Goal: Task Accomplishment & Management: Use online tool/utility

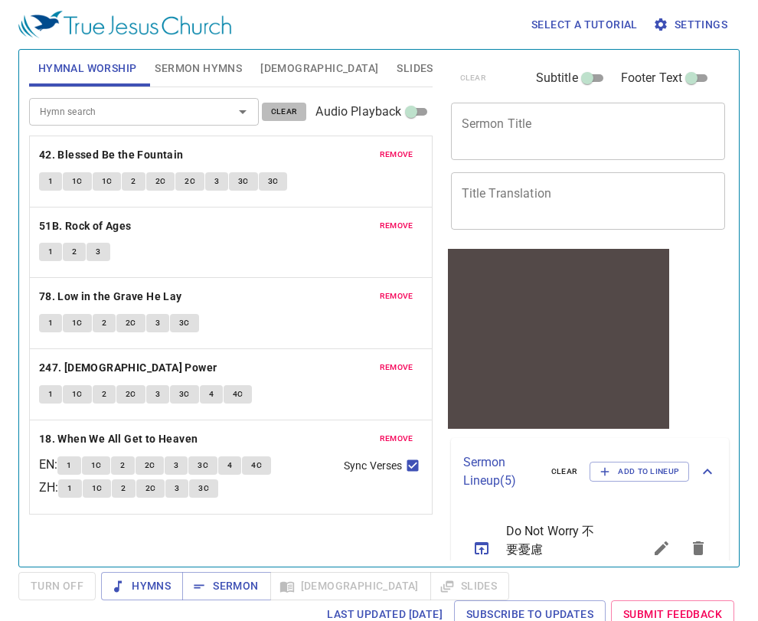
click at [284, 116] on span "clear" at bounding box center [284, 112] width 27 height 14
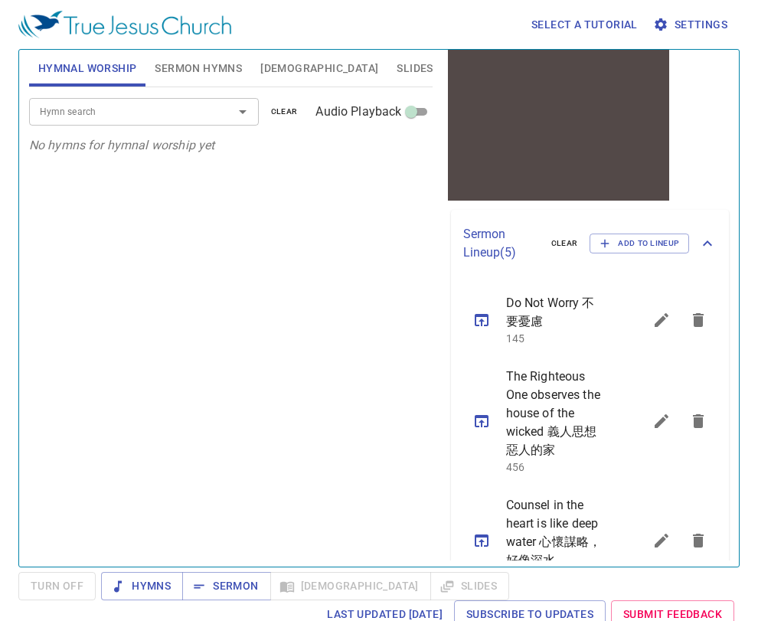
scroll to position [230, 0]
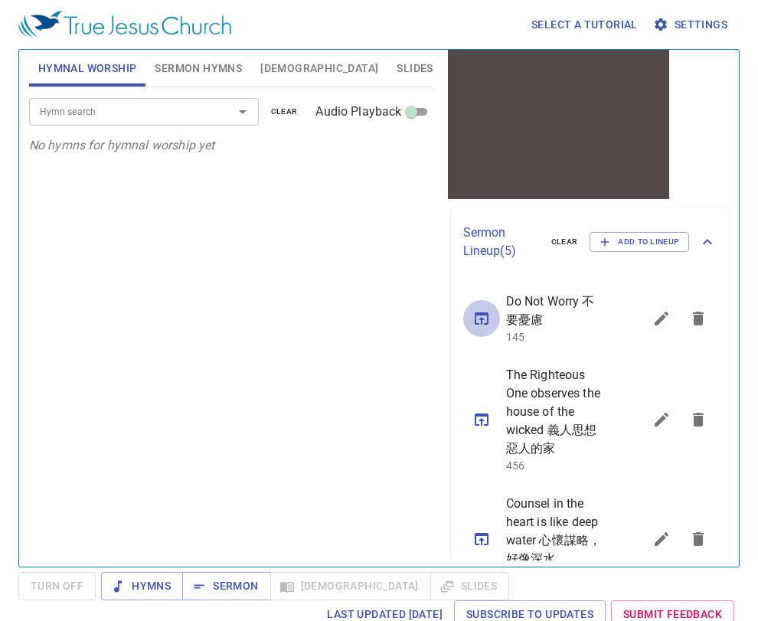
click at [482, 329] on button "sermon lineup list" at bounding box center [481, 318] width 37 height 37
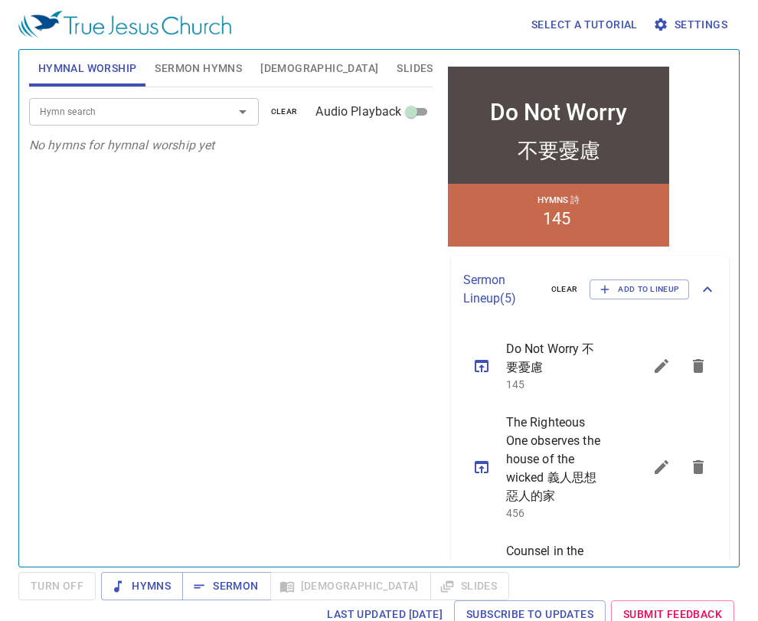
scroll to position [0, 0]
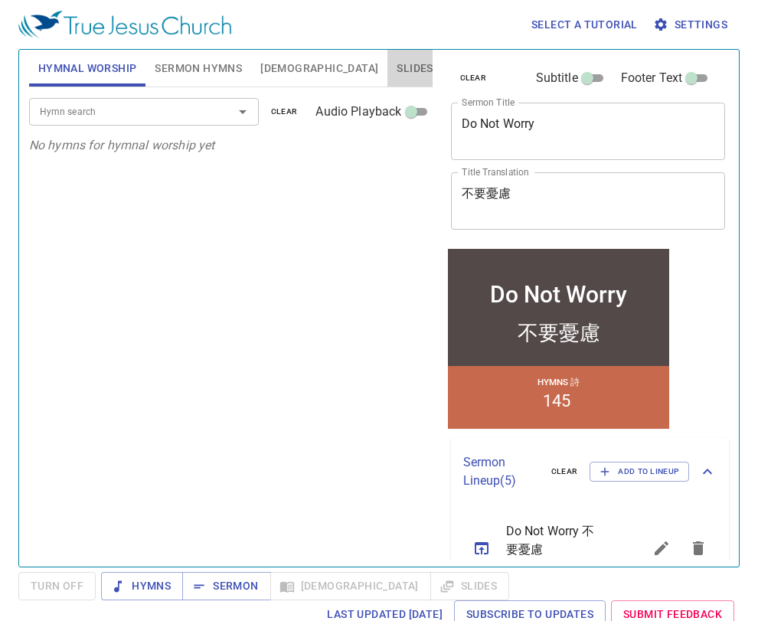
click at [397, 61] on span "Slides" at bounding box center [415, 68] width 36 height 19
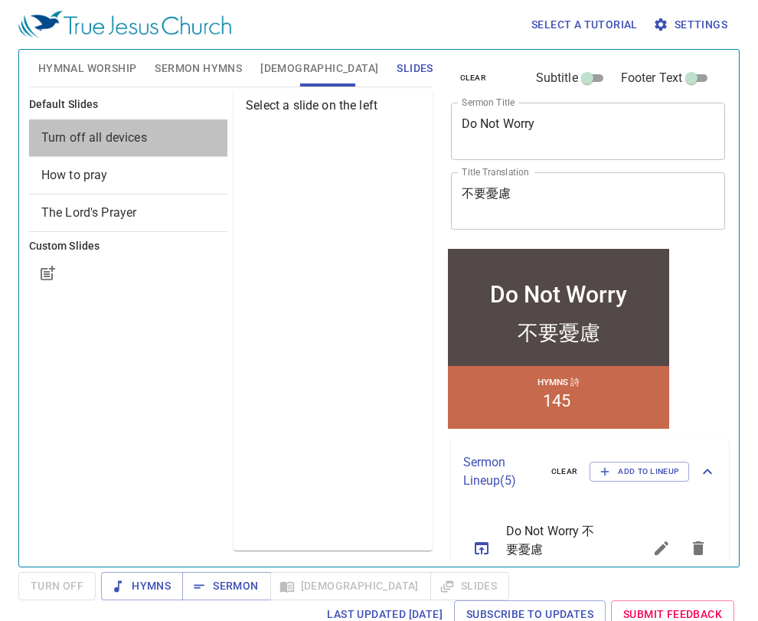
click at [149, 142] on span "Turn off all devices" at bounding box center [128, 138] width 174 height 18
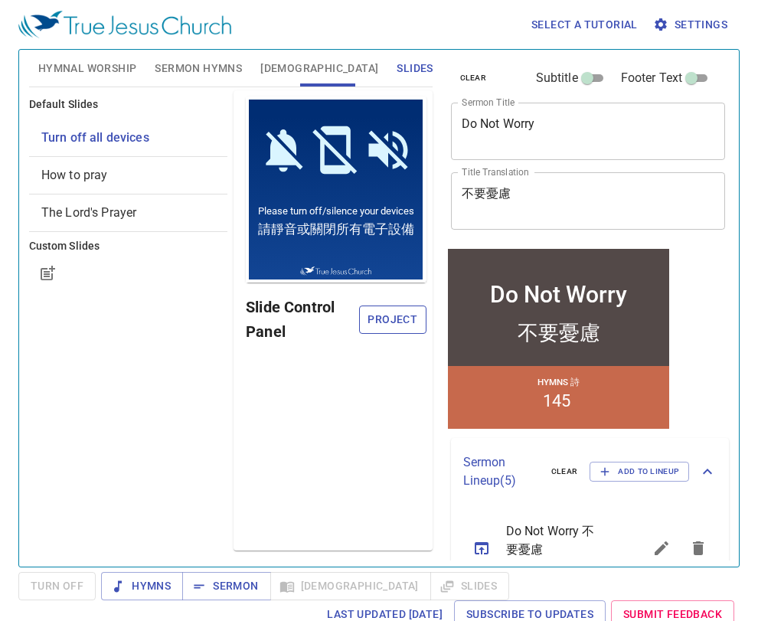
click at [392, 311] on span "Project" at bounding box center [393, 319] width 42 height 19
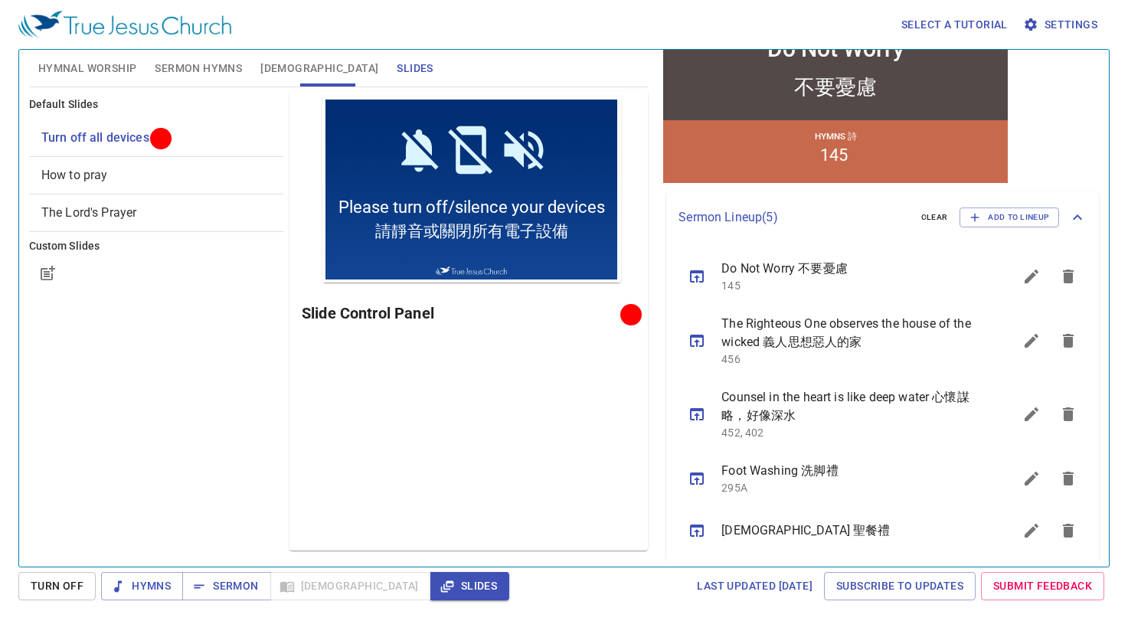
scroll to position [253, 0]
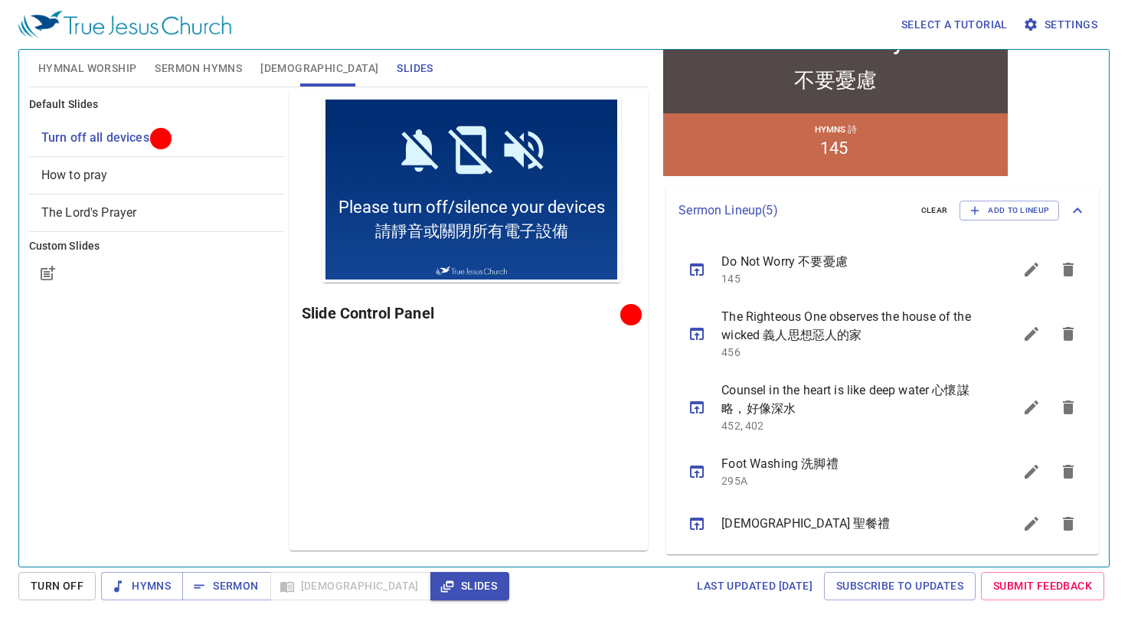
click at [64, 59] on span "Hymnal Worship" at bounding box center [87, 68] width 99 height 19
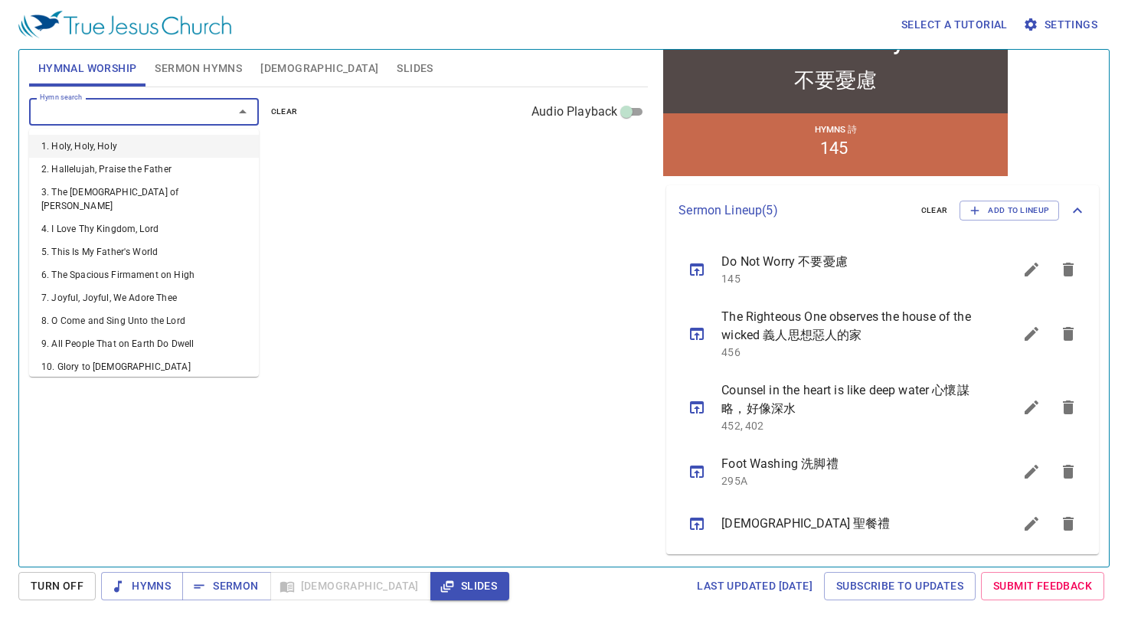
click at [117, 118] on input "Hymn search" at bounding box center [121, 112] width 175 height 18
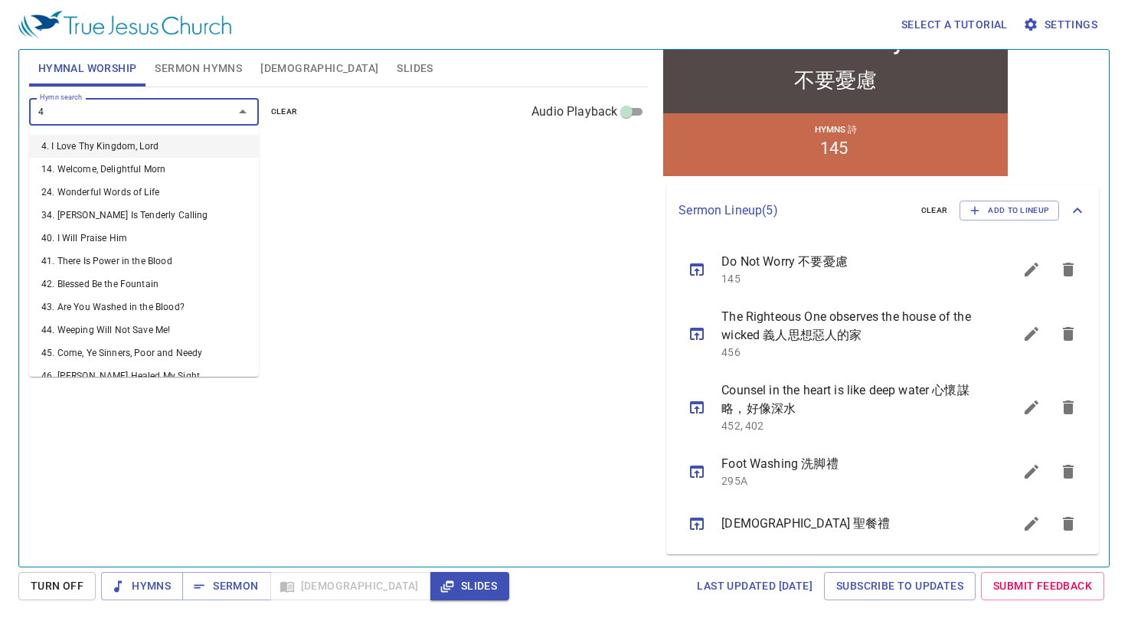
type input "42"
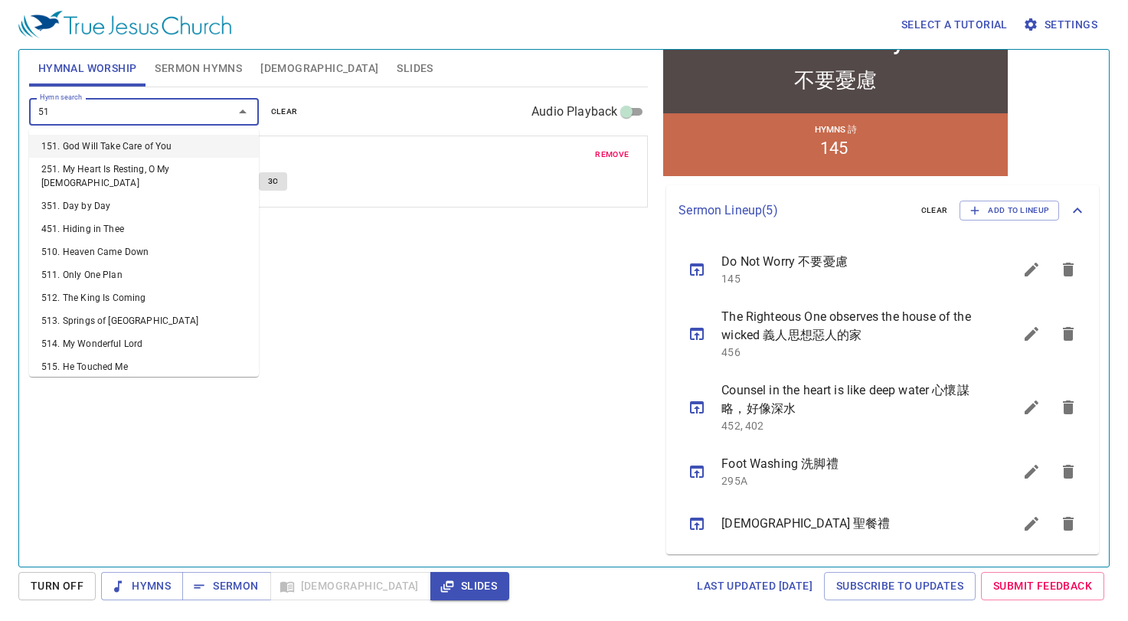
type input "51b"
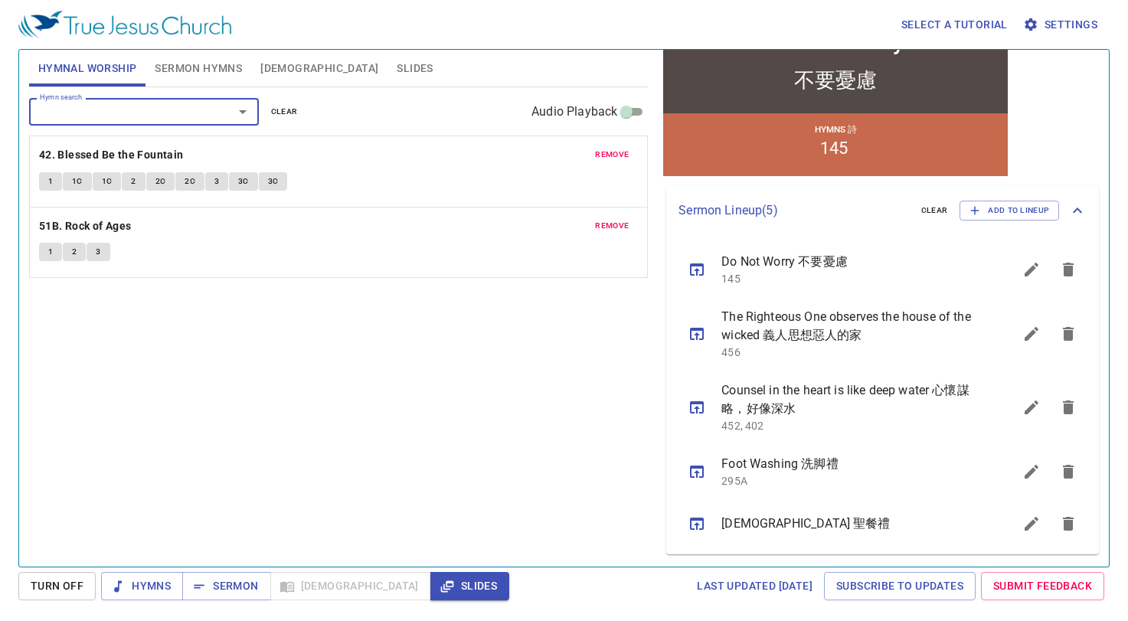
type input "8"
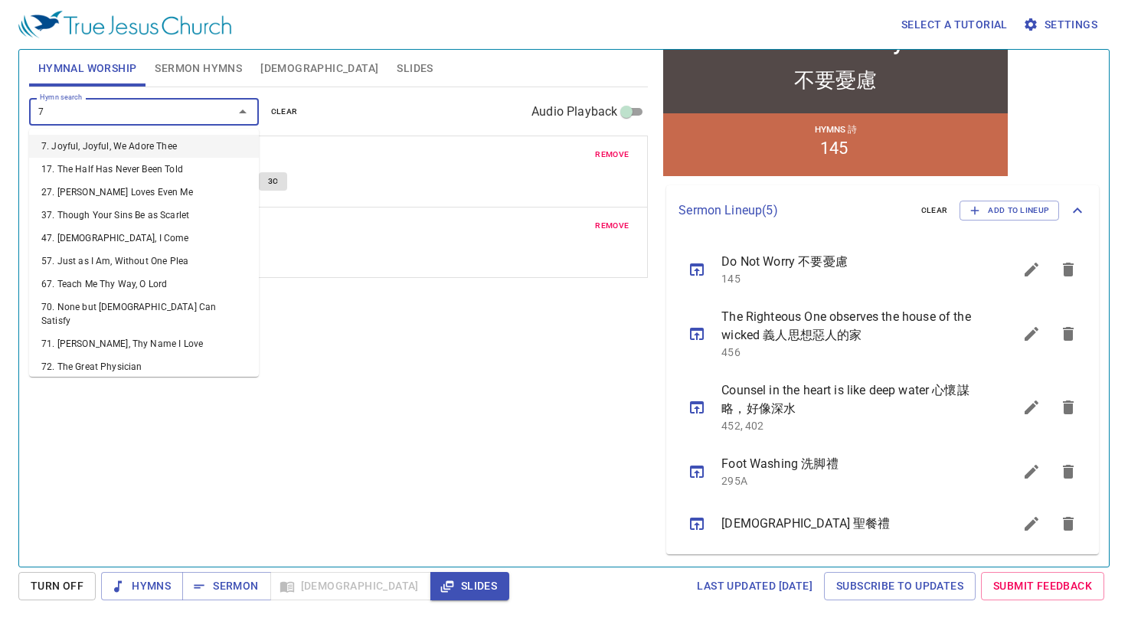
type input "78"
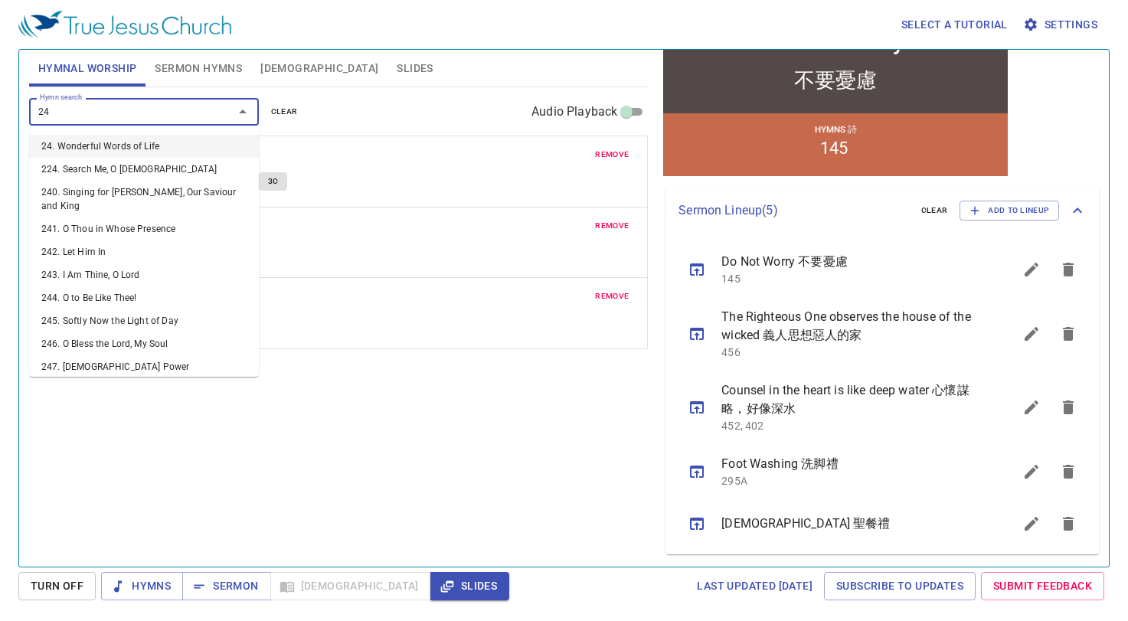
type input "247"
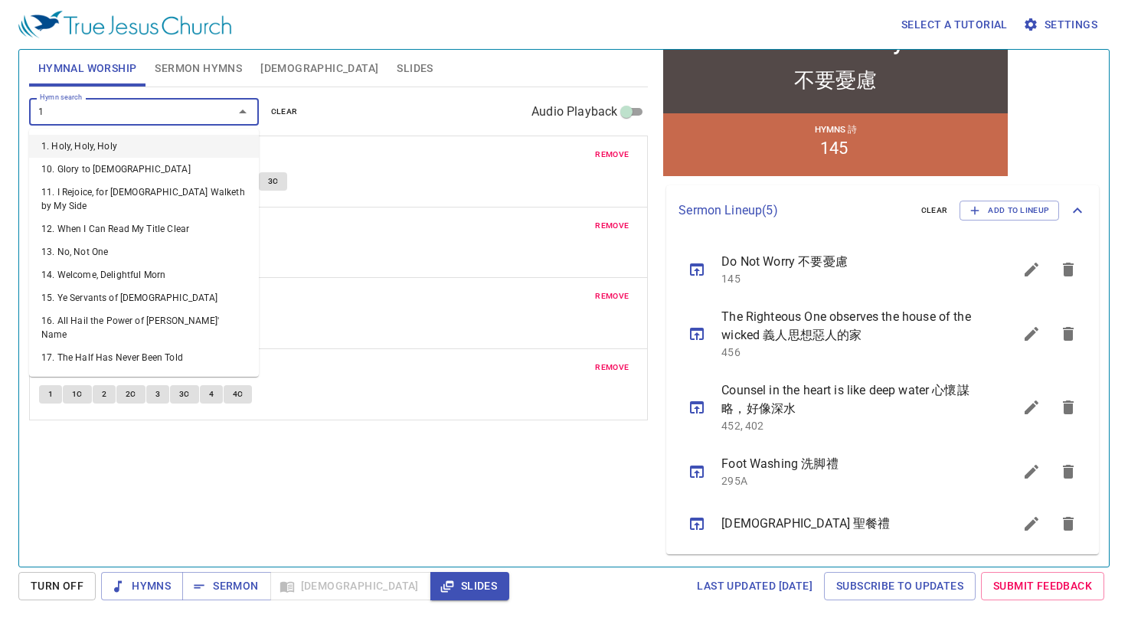
type input "18"
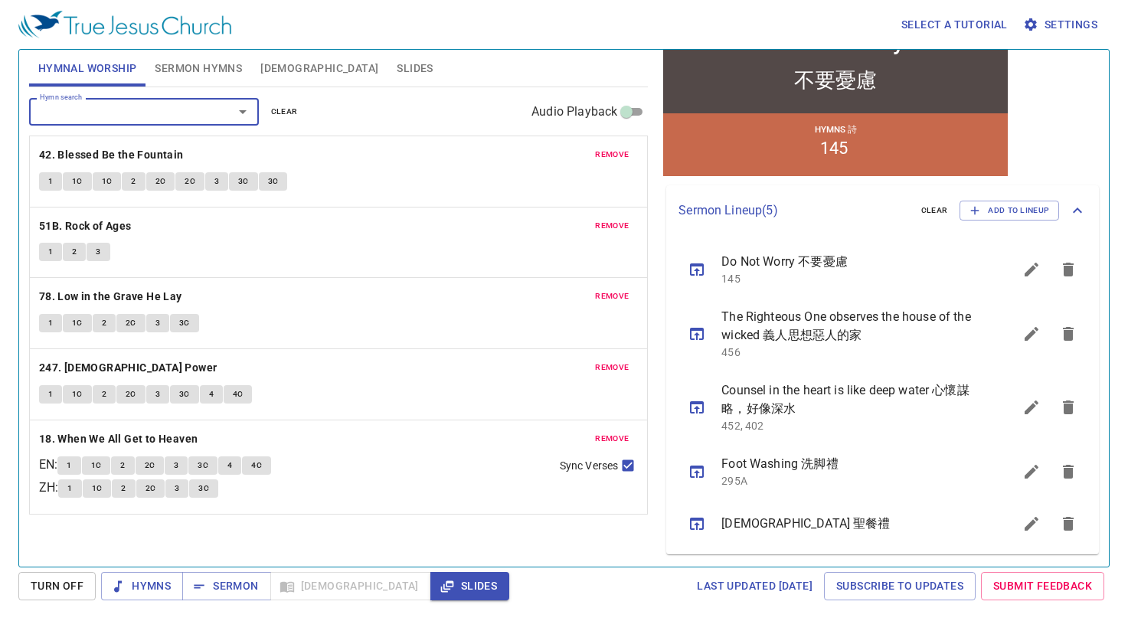
click at [165, 67] on span "Sermon Hymns" at bounding box center [198, 68] width 87 height 19
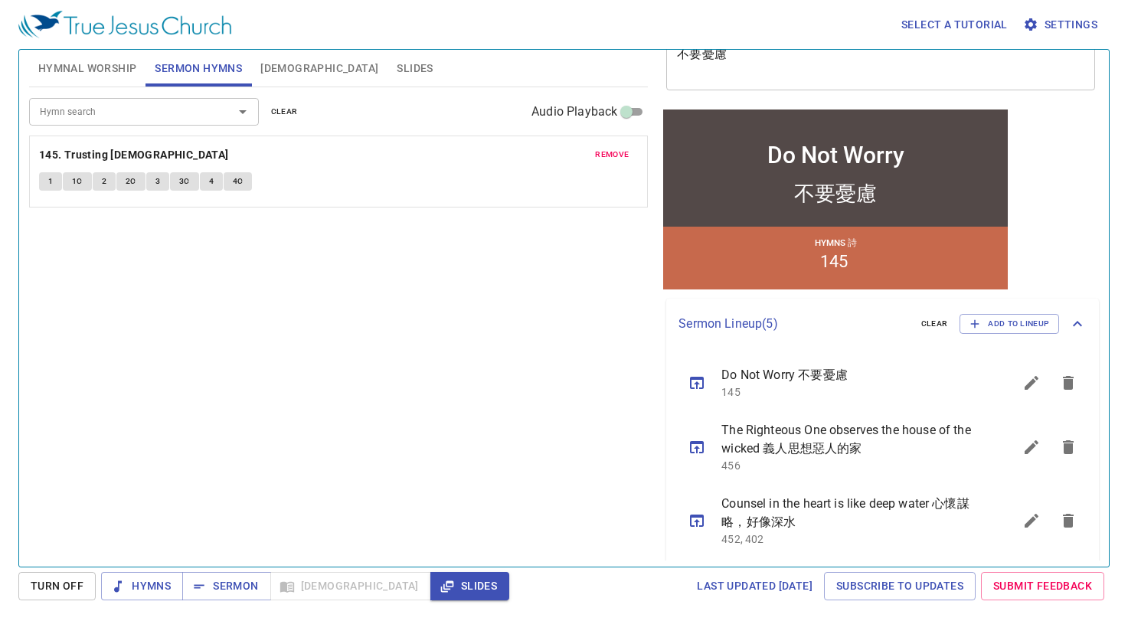
scroll to position [0, 0]
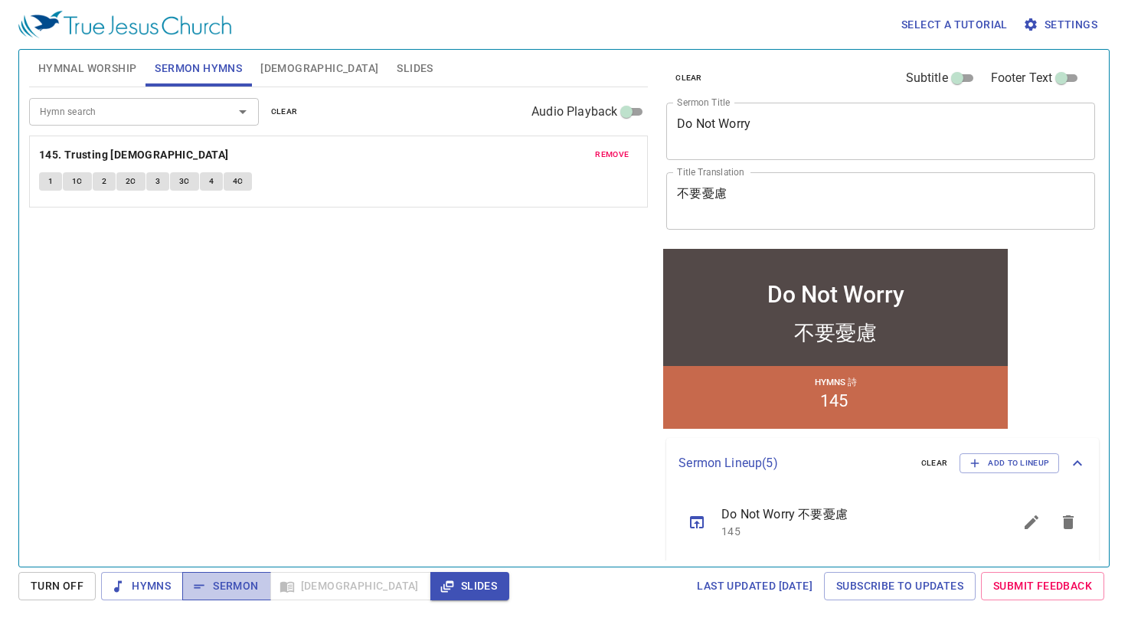
click at [198, 584] on icon "button" at bounding box center [199, 586] width 15 height 15
click at [49, 182] on span "1" at bounding box center [50, 182] width 5 height 14
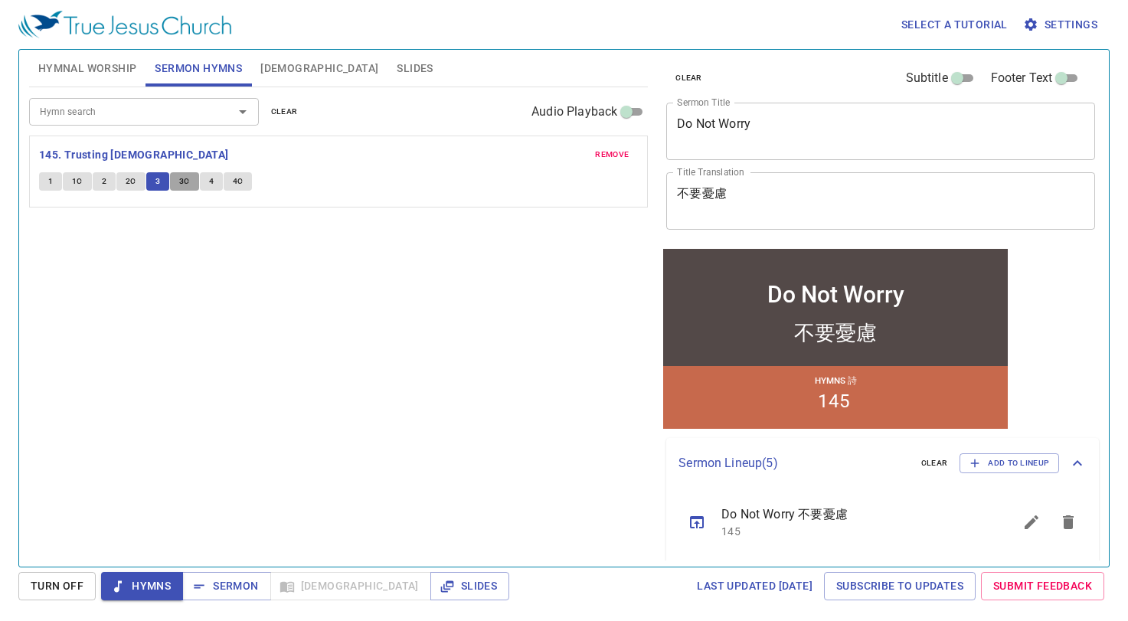
click at [185, 182] on span "3C" at bounding box center [184, 182] width 11 height 14
click at [206, 178] on button "4" at bounding box center [211, 181] width 23 height 18
click at [224, 179] on div "1 1C 2 2C 3 3C 4 4C" at bounding box center [338, 183] width 599 height 22
click at [233, 182] on span "4C" at bounding box center [238, 182] width 11 height 14
click at [99, 78] on button "Hymnal Worship" at bounding box center [87, 68] width 117 height 37
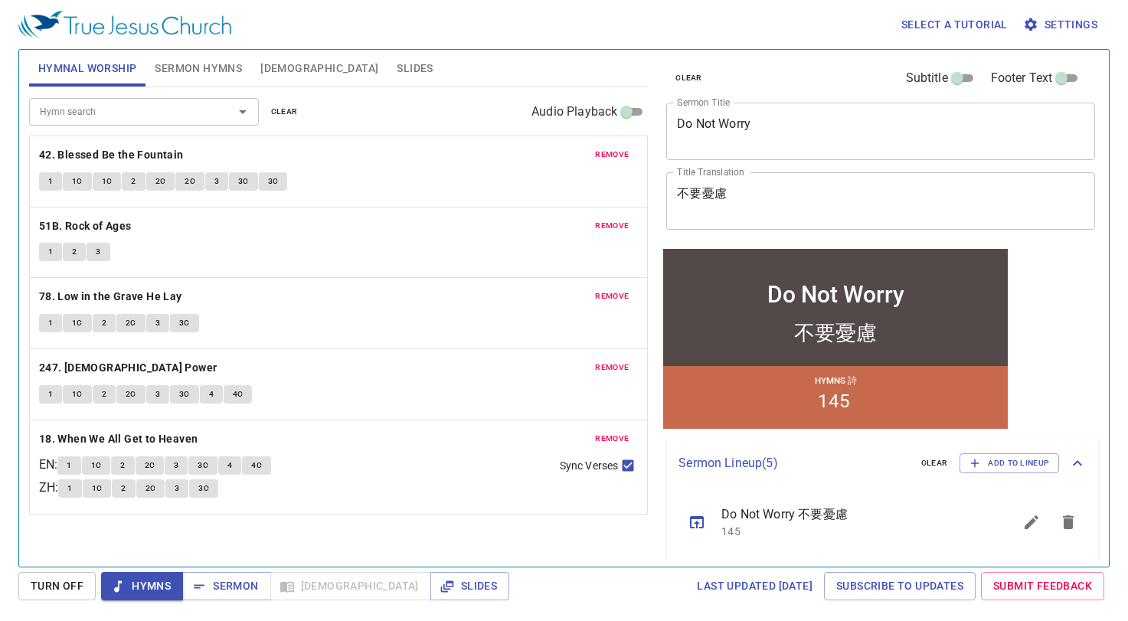
click at [284, 54] on button "[DEMOGRAPHIC_DATA]" at bounding box center [319, 68] width 136 height 37
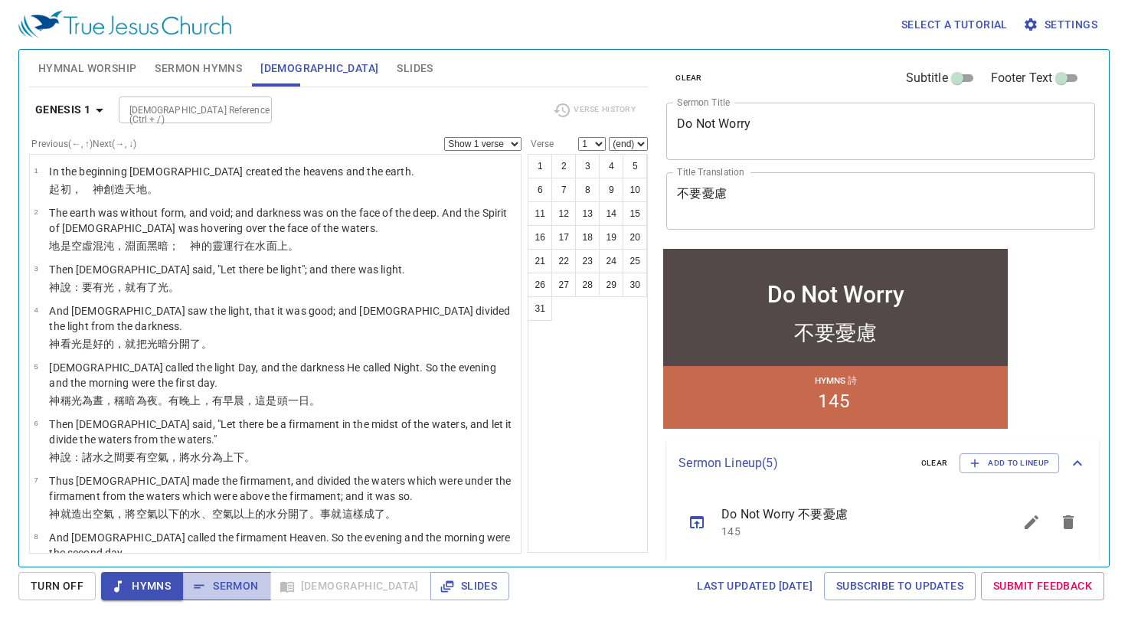
click at [0, 0] on button "Sermon" at bounding box center [0, 0] width 0 height 0
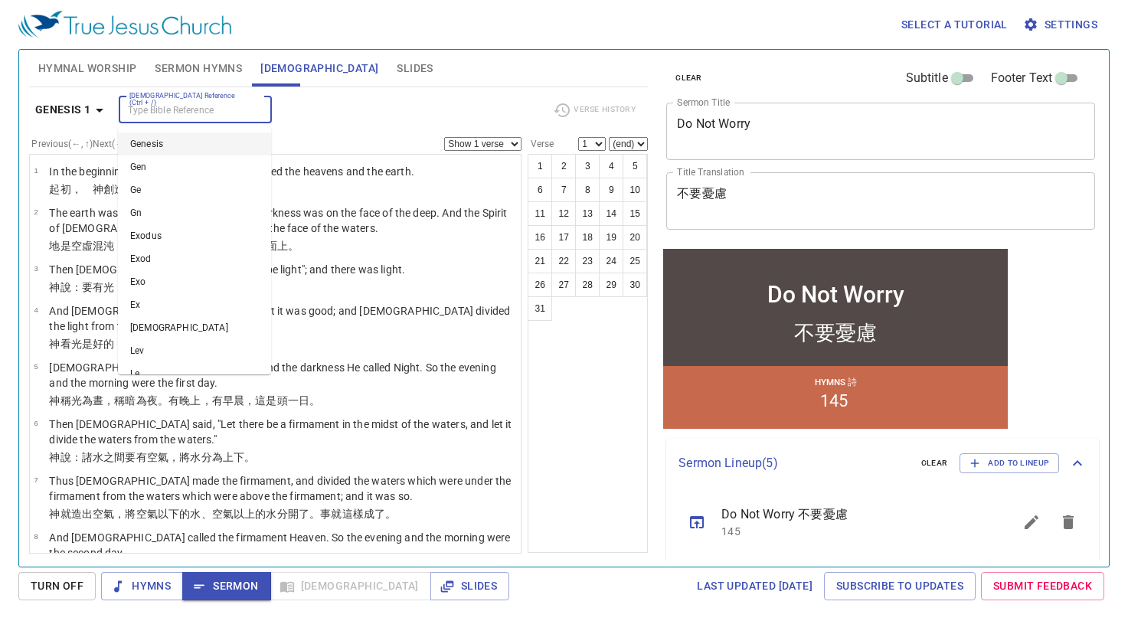
click at [196, 104] on input "[DEMOGRAPHIC_DATA] Reference (Ctrl + /)" at bounding box center [182, 110] width 119 height 18
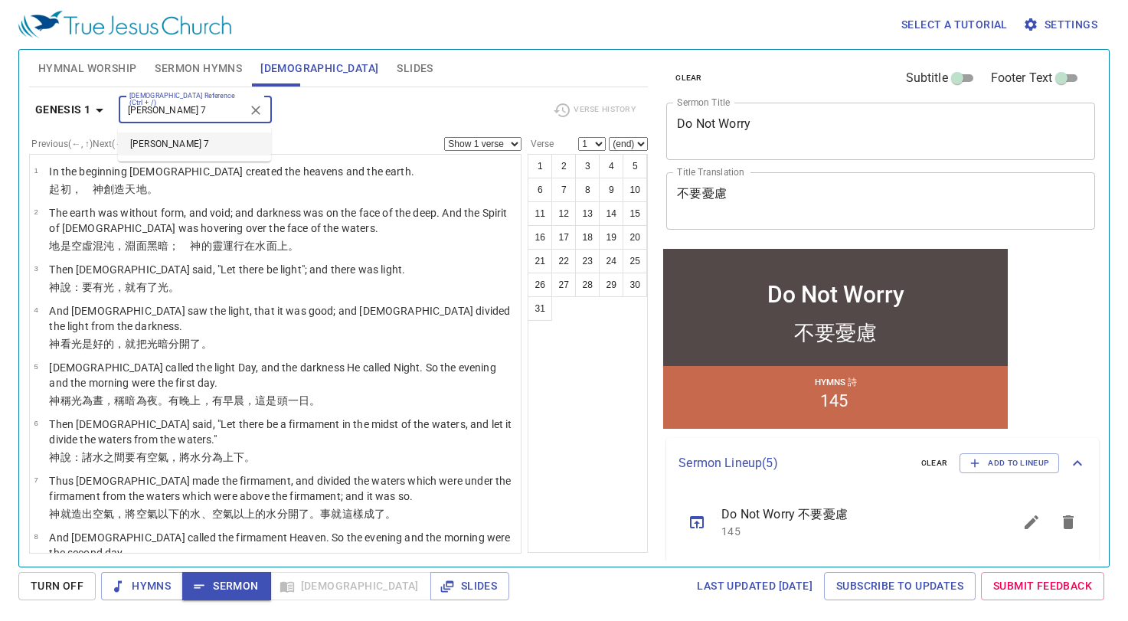
type input "matthew 7"
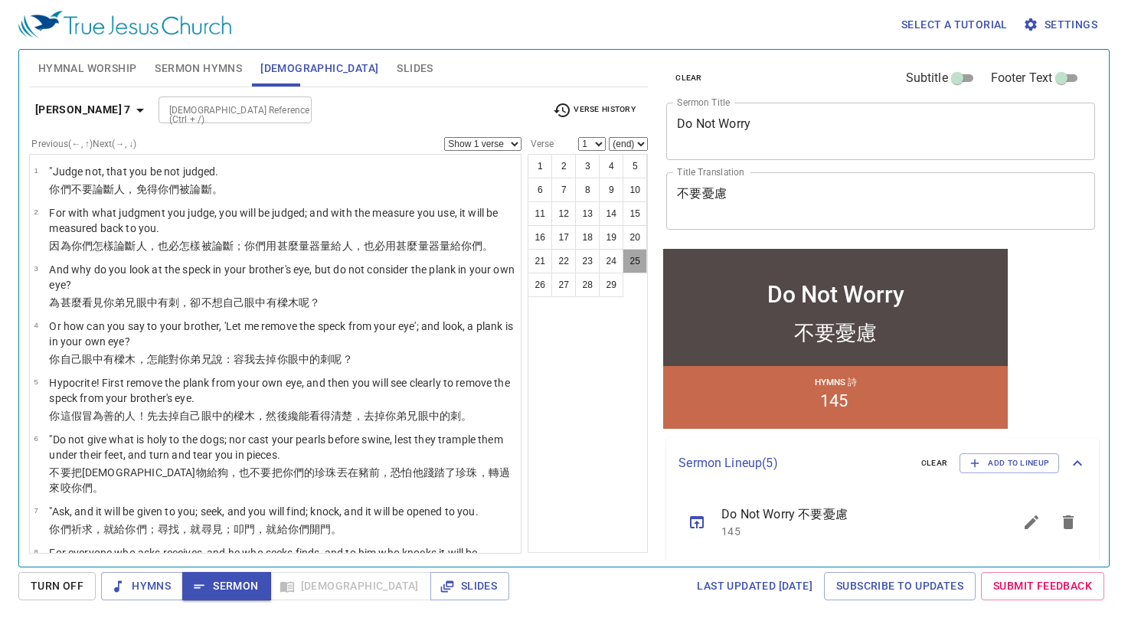
click at [637, 254] on button "25" at bounding box center [635, 261] width 25 height 25
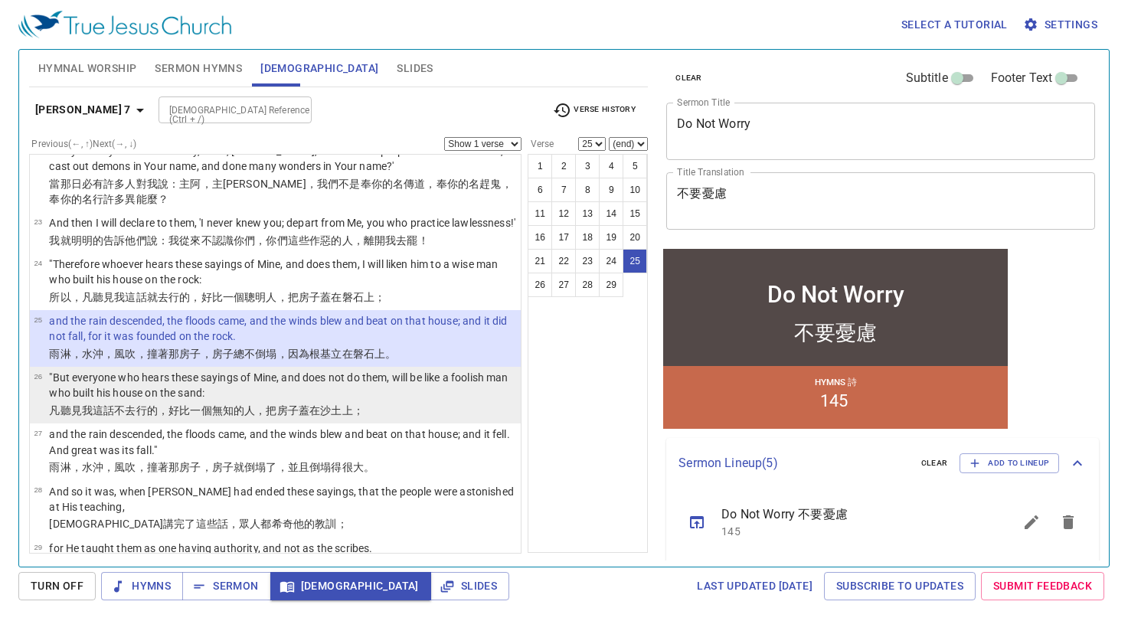
click at [221, 401] on p ""But everyone who hears these sayings of Mine, and does not do them, will be li…" at bounding box center [282, 385] width 467 height 31
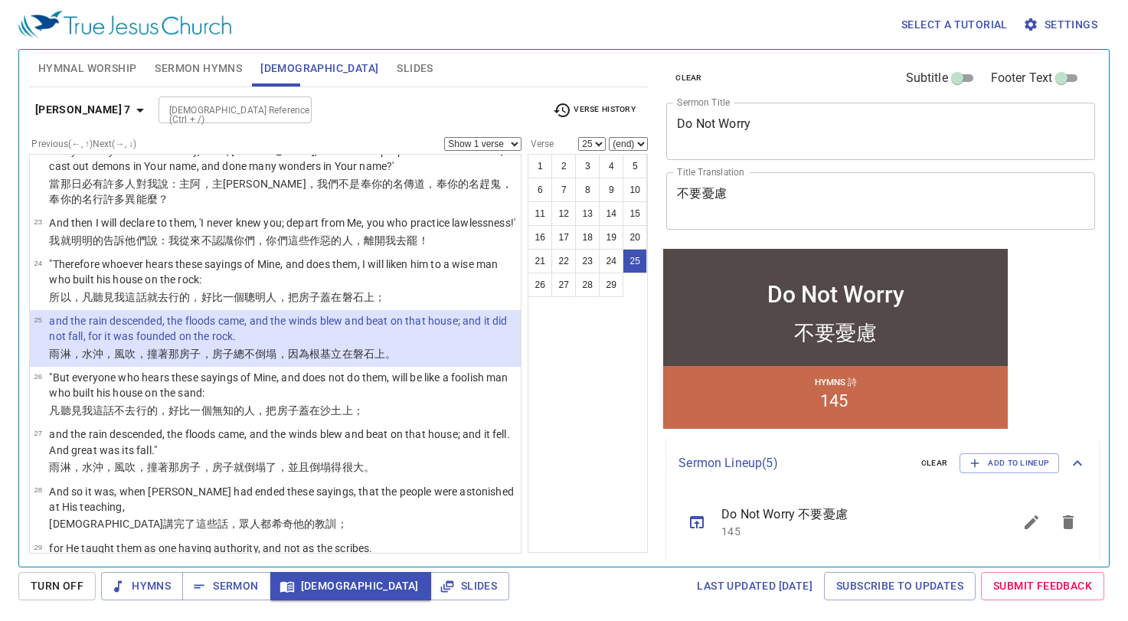
select select "26"
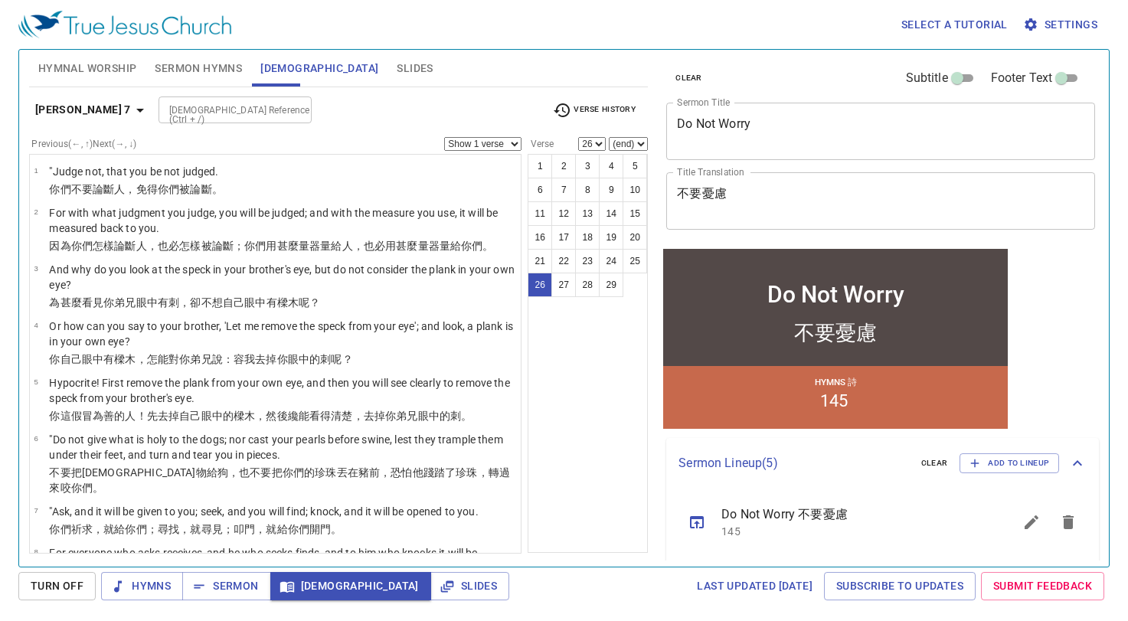
scroll to position [1104, 0]
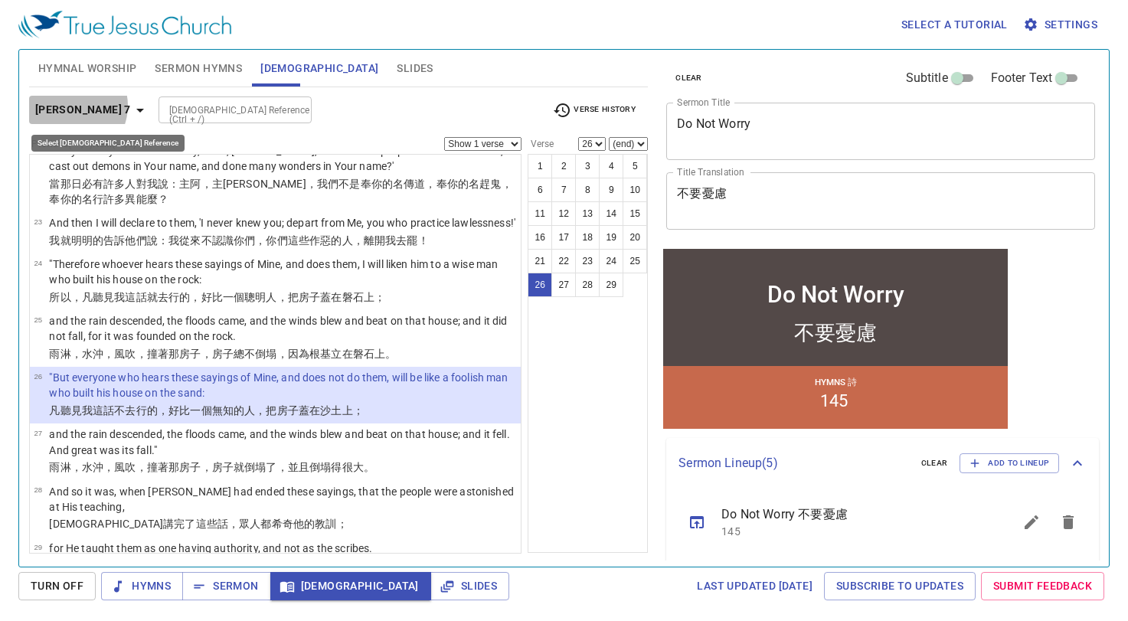
click at [69, 105] on b "[PERSON_NAME] 7" at bounding box center [83, 109] width 96 height 19
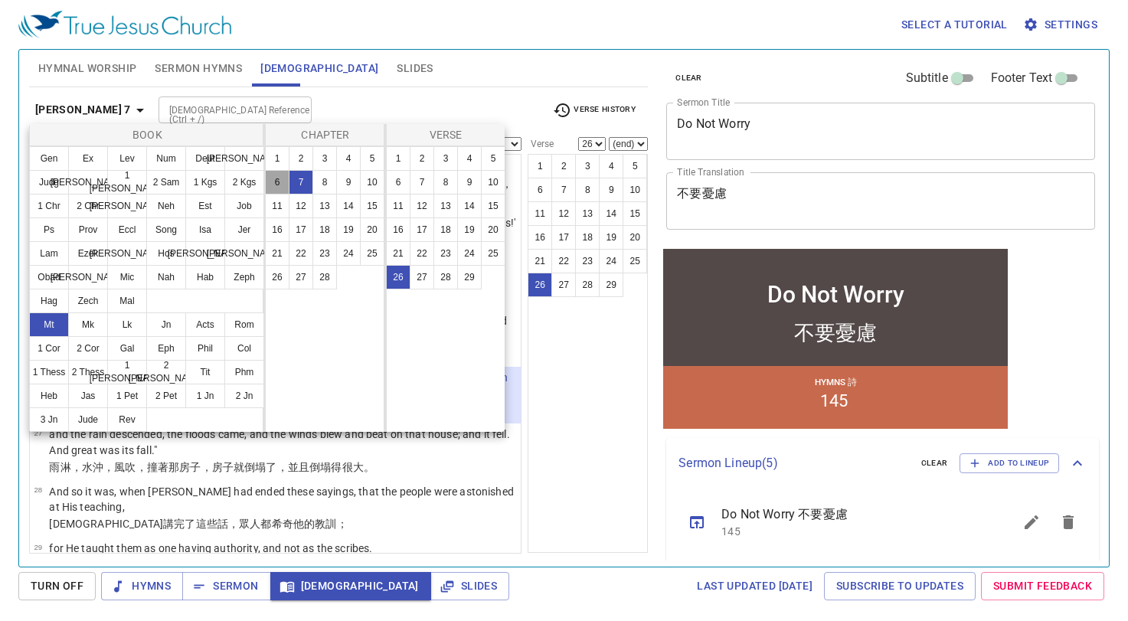
click at [277, 178] on button "6" at bounding box center [277, 182] width 25 height 25
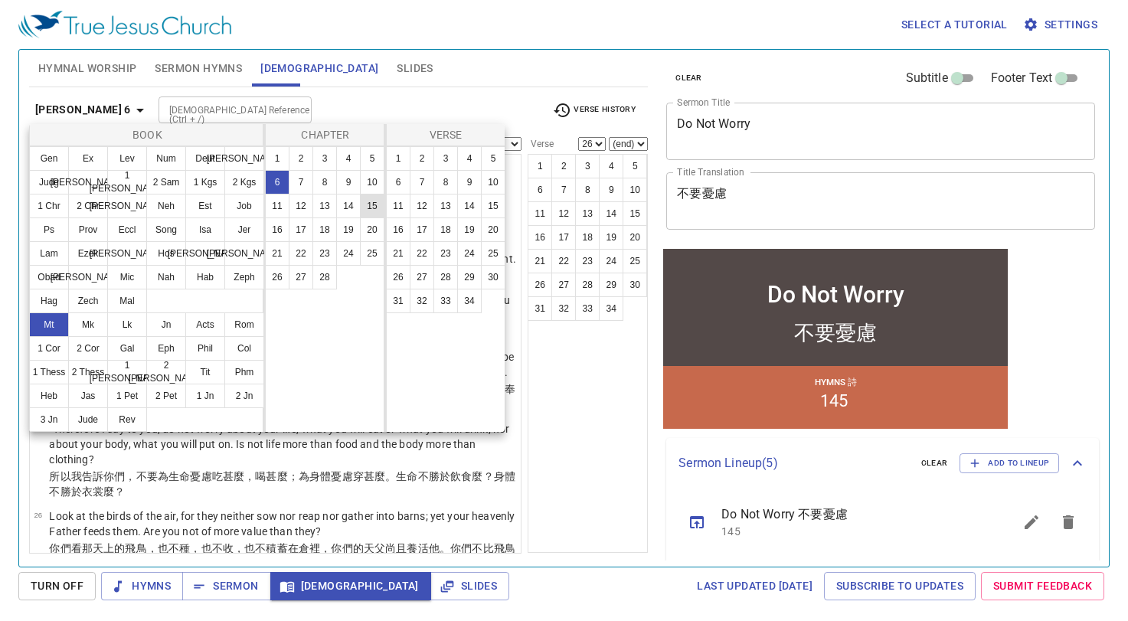
scroll to position [0, 0]
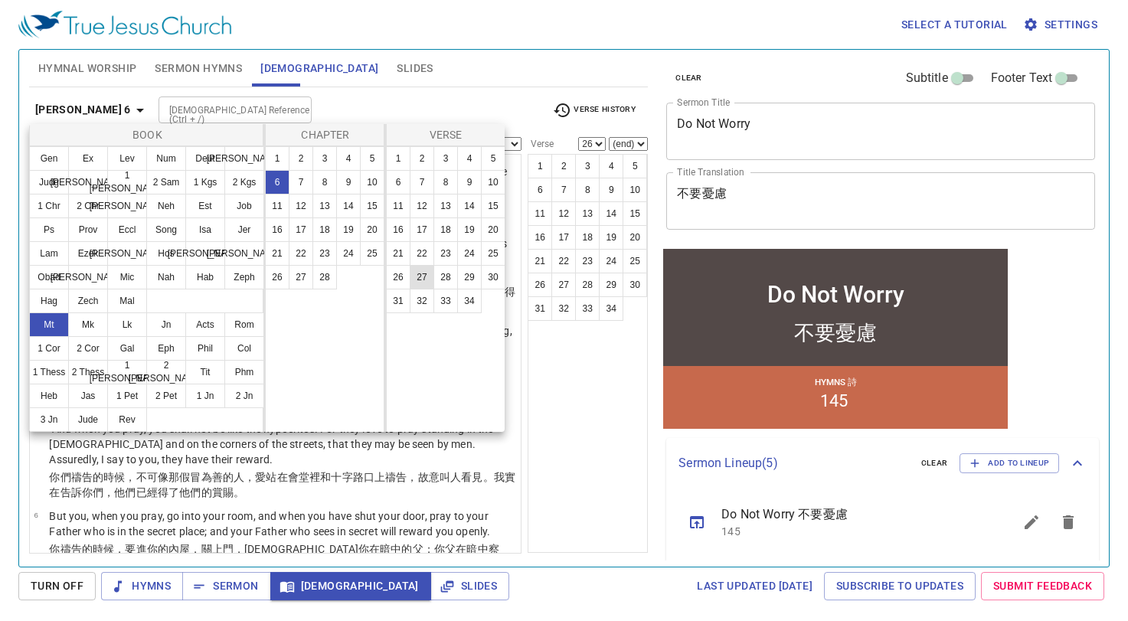
click at [415, 276] on button "27" at bounding box center [422, 277] width 25 height 25
select select "27"
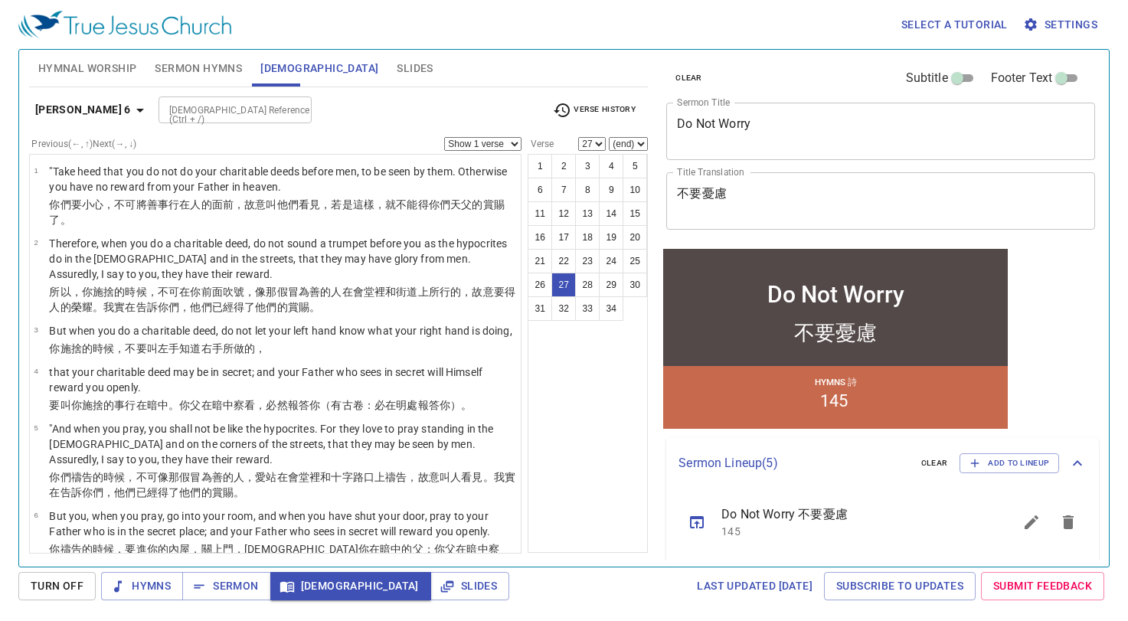
scroll to position [1378, 0]
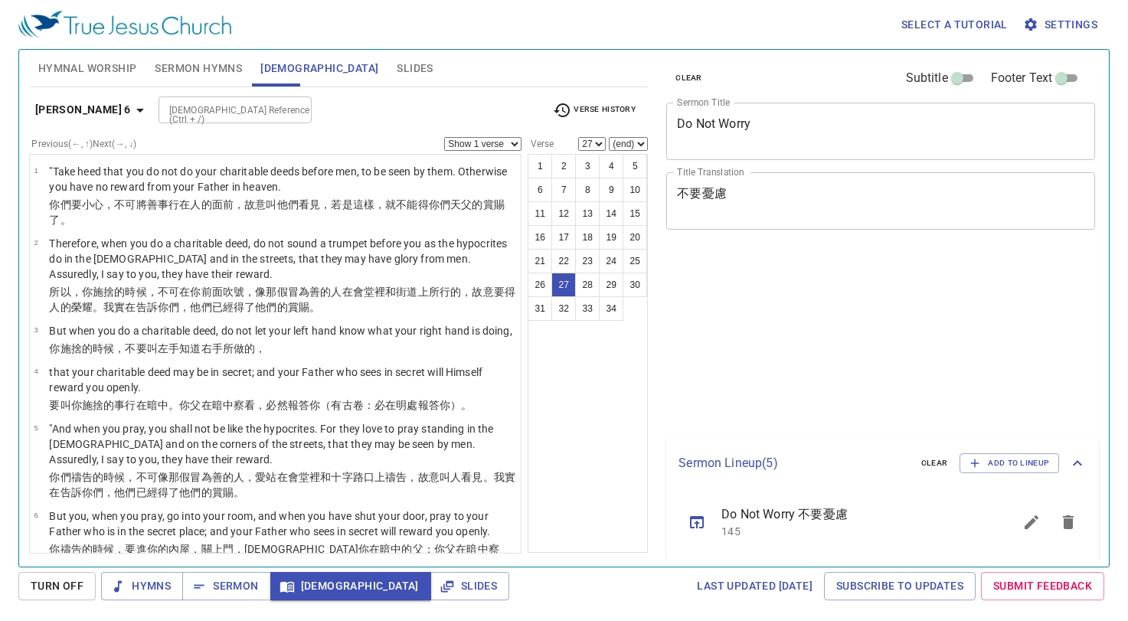
select select "27"
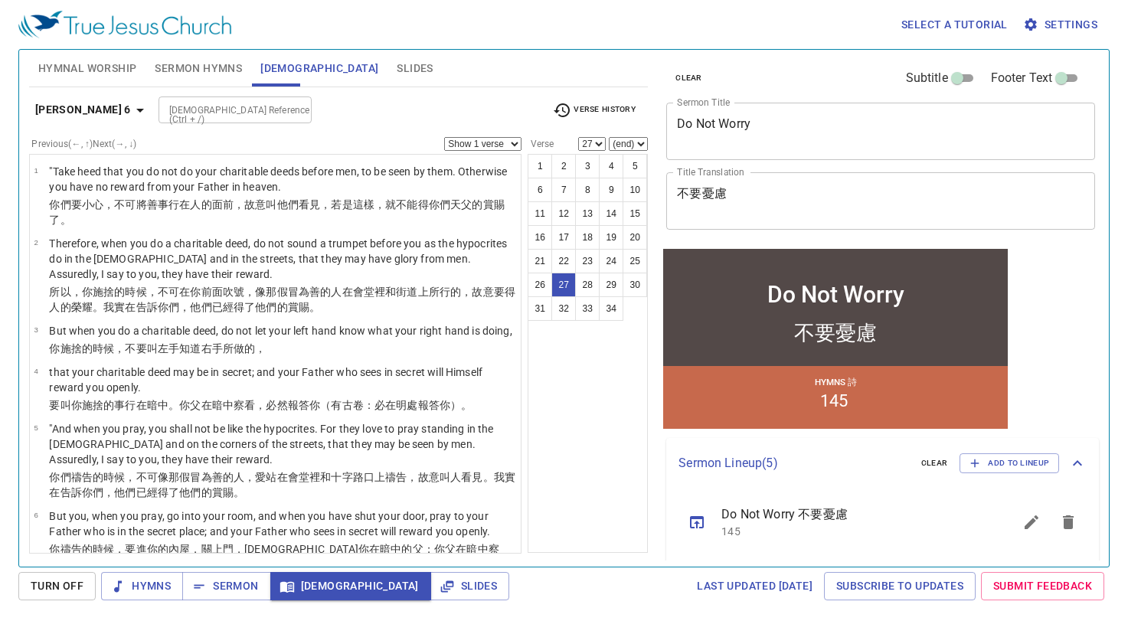
scroll to position [1378, 0]
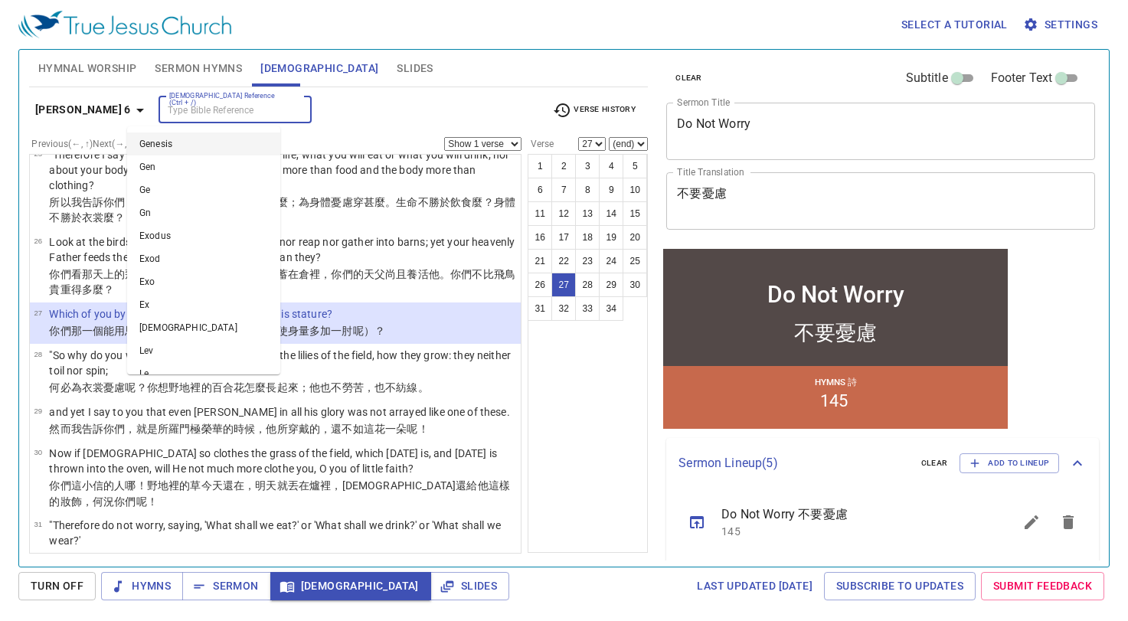
click at [197, 103] on input "[DEMOGRAPHIC_DATA] Reference (Ctrl + /)" at bounding box center [222, 110] width 119 height 18
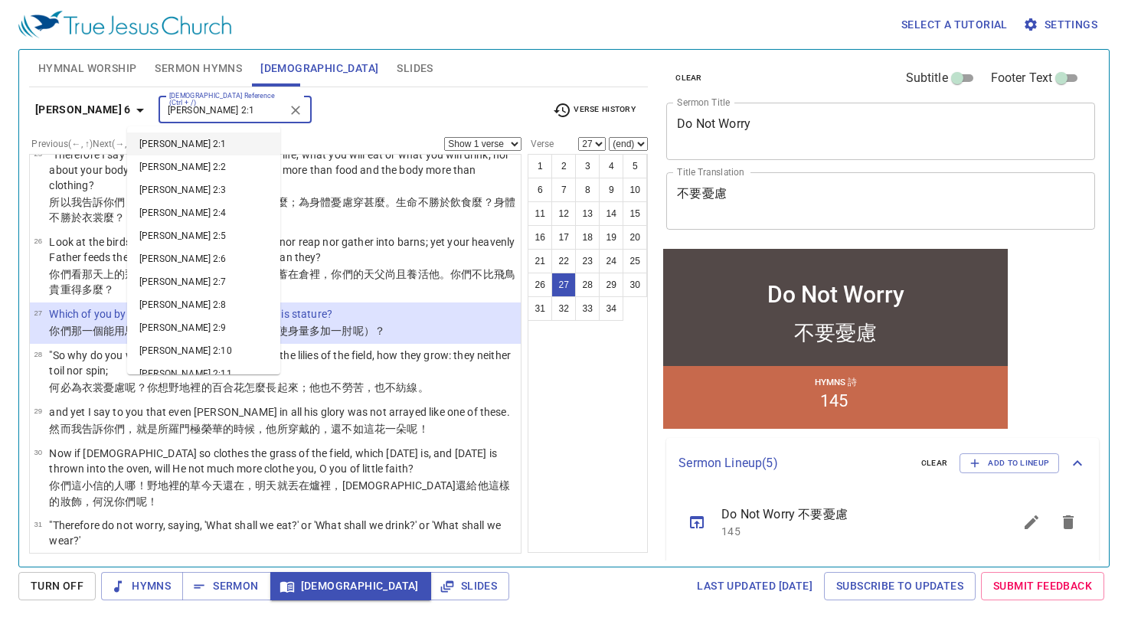
type input "[PERSON_NAME] 2:1"
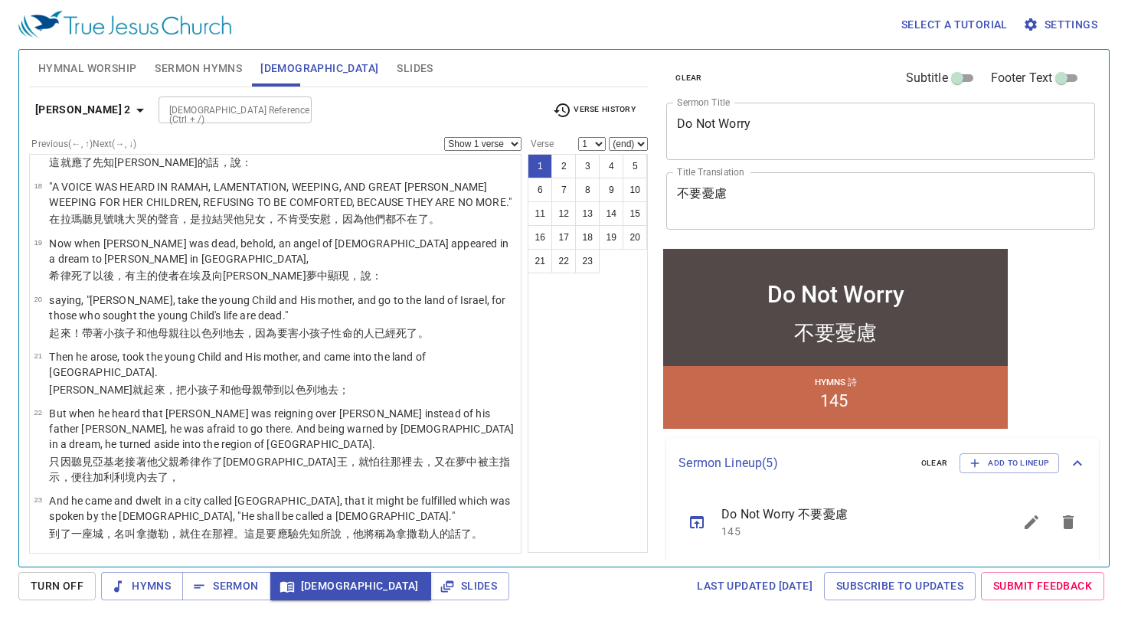
scroll to position [0, 0]
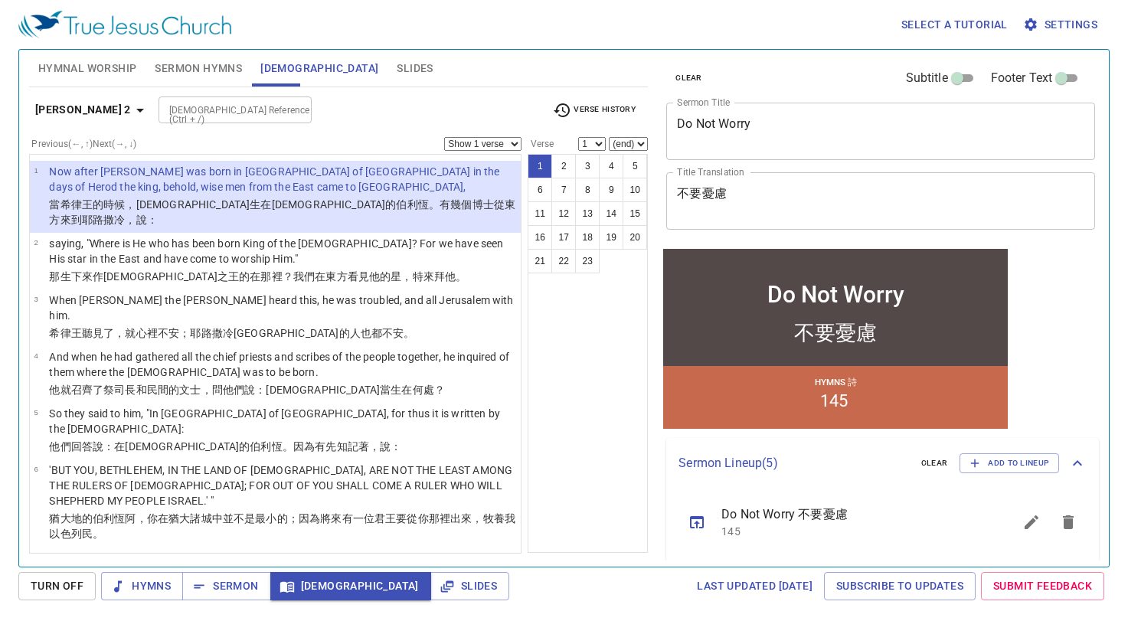
select select "2"
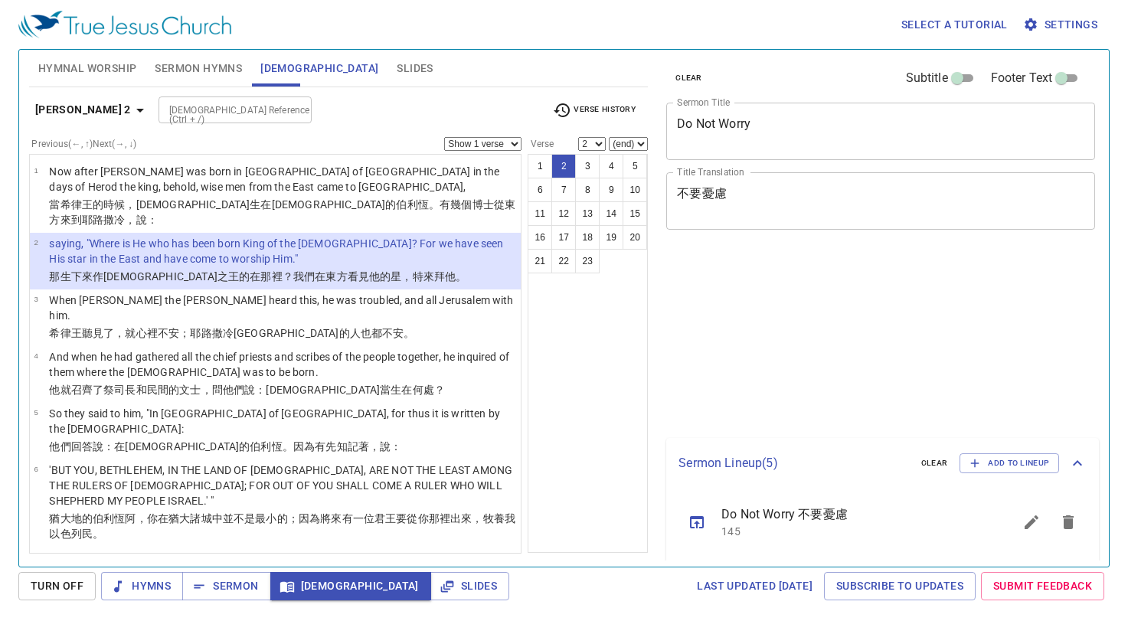
select select "2"
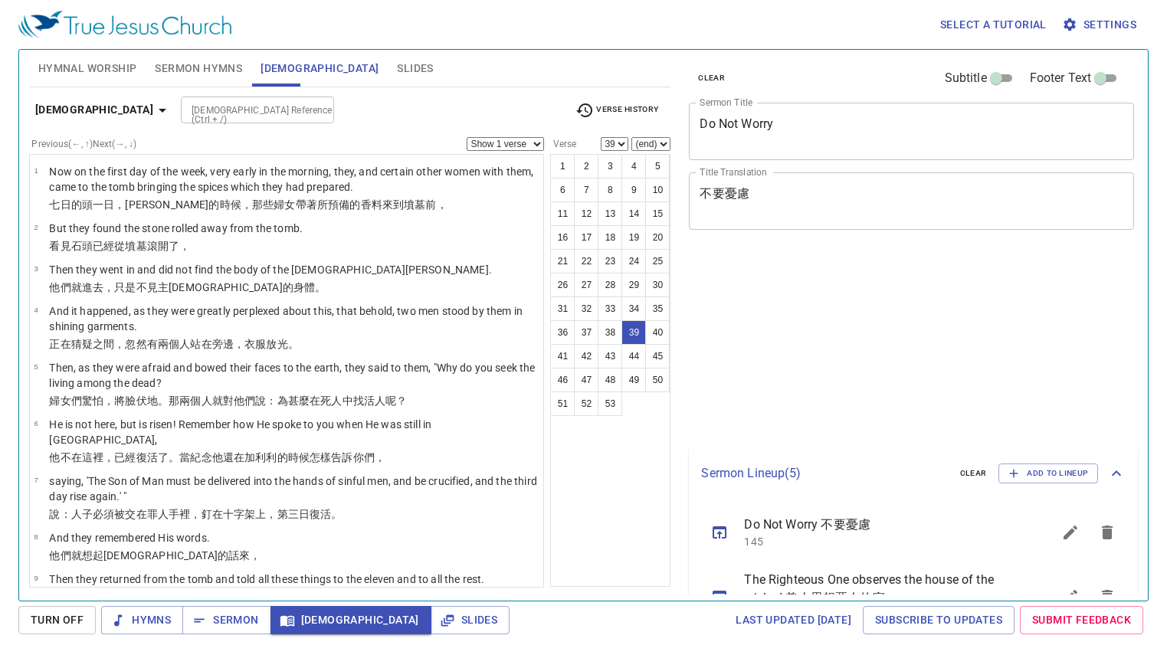
select select "39"
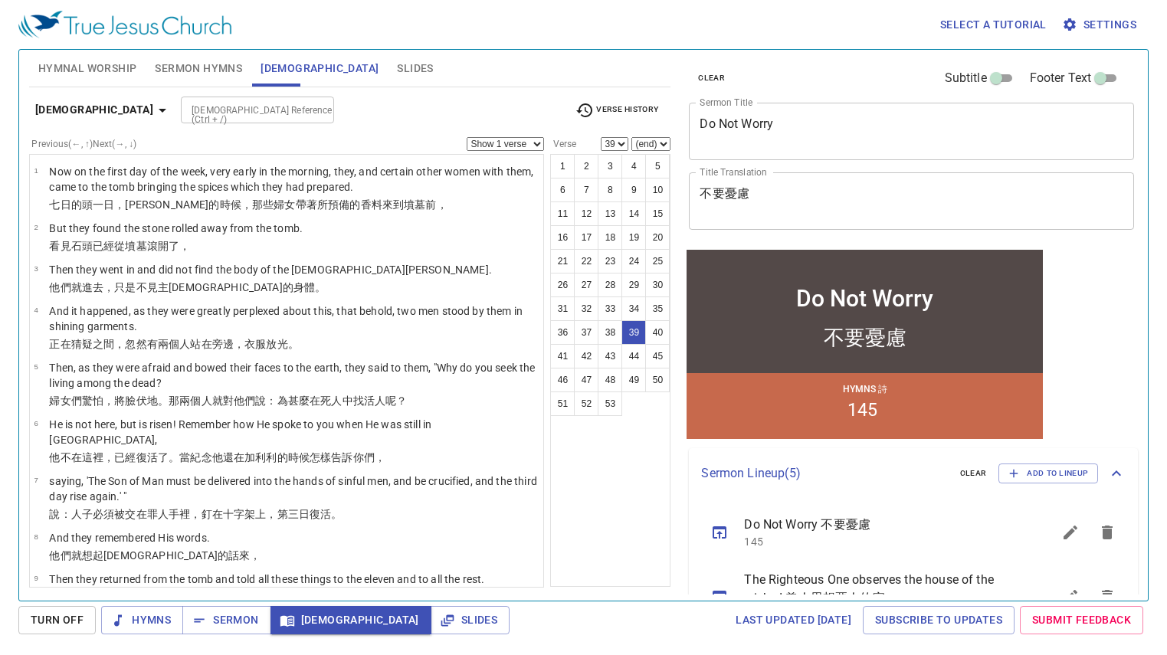
scroll to position [1619, 0]
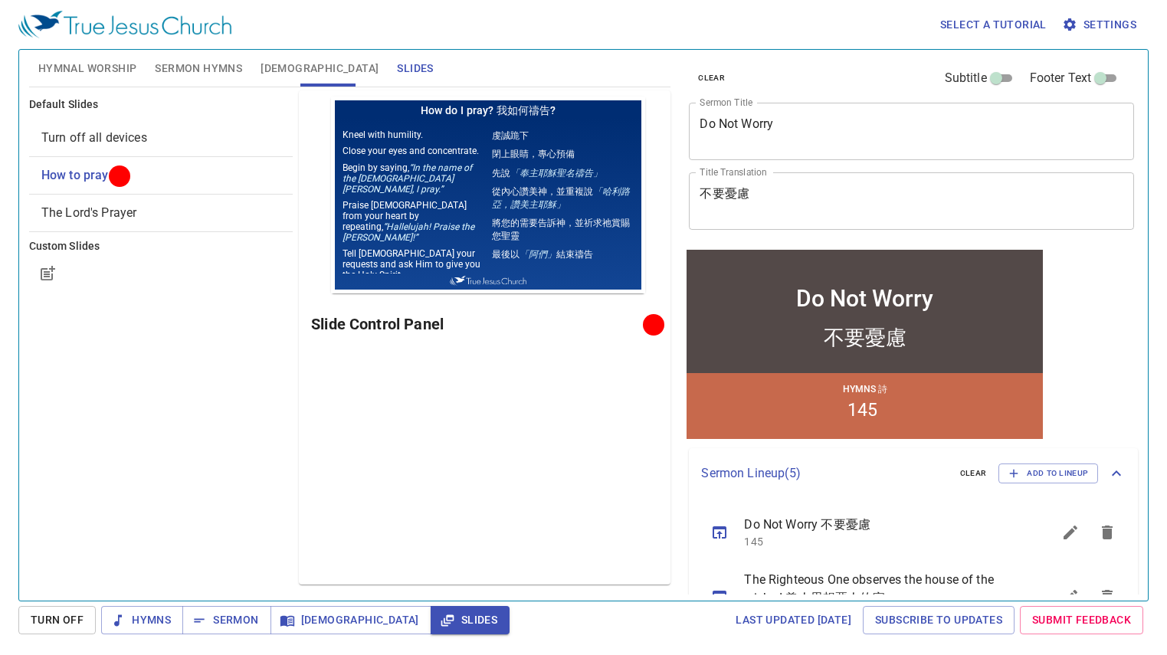
scroll to position [229, 0]
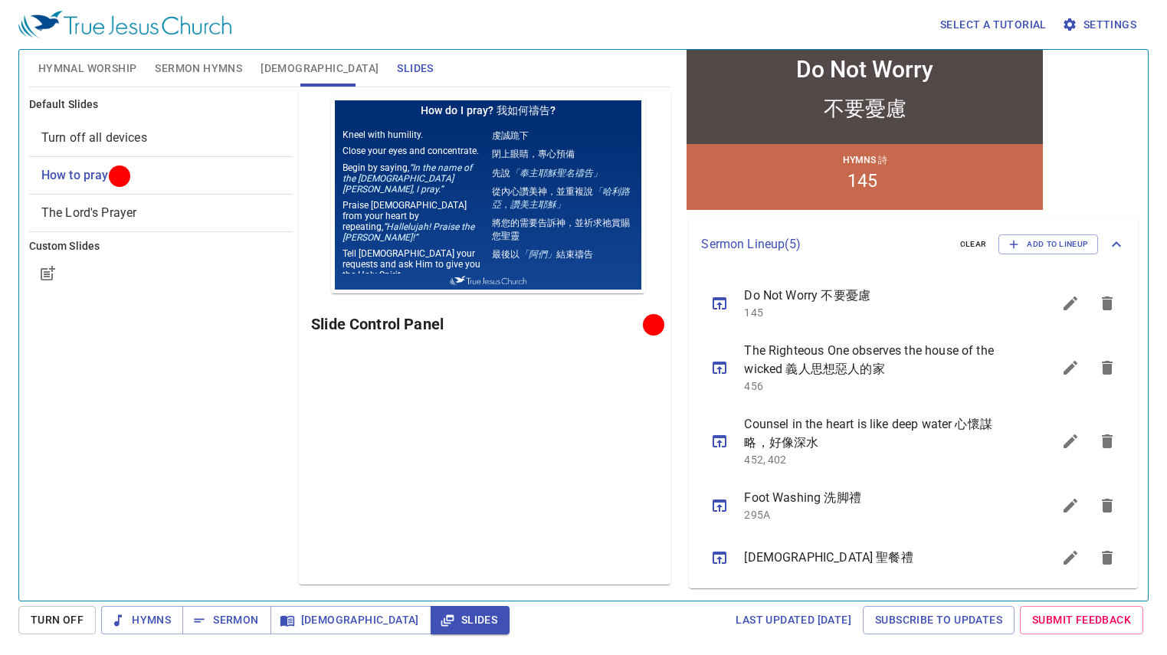
click at [0, 0] on icon "sermon lineup list" at bounding box center [0, 0] width 0 height 0
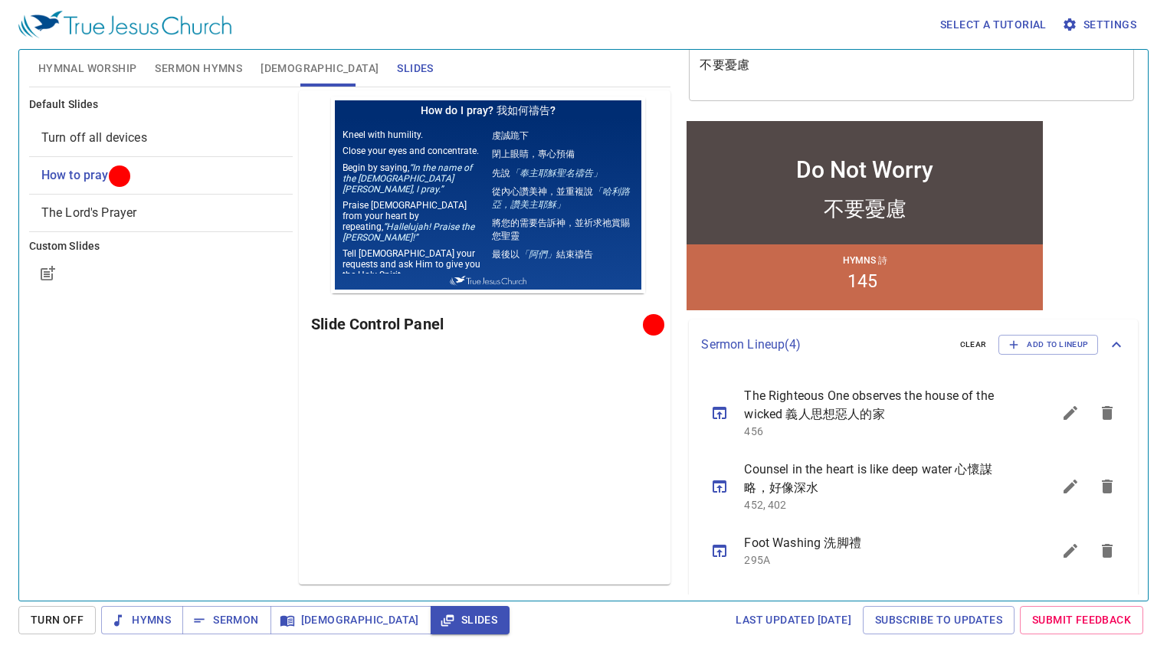
scroll to position [153, 0]
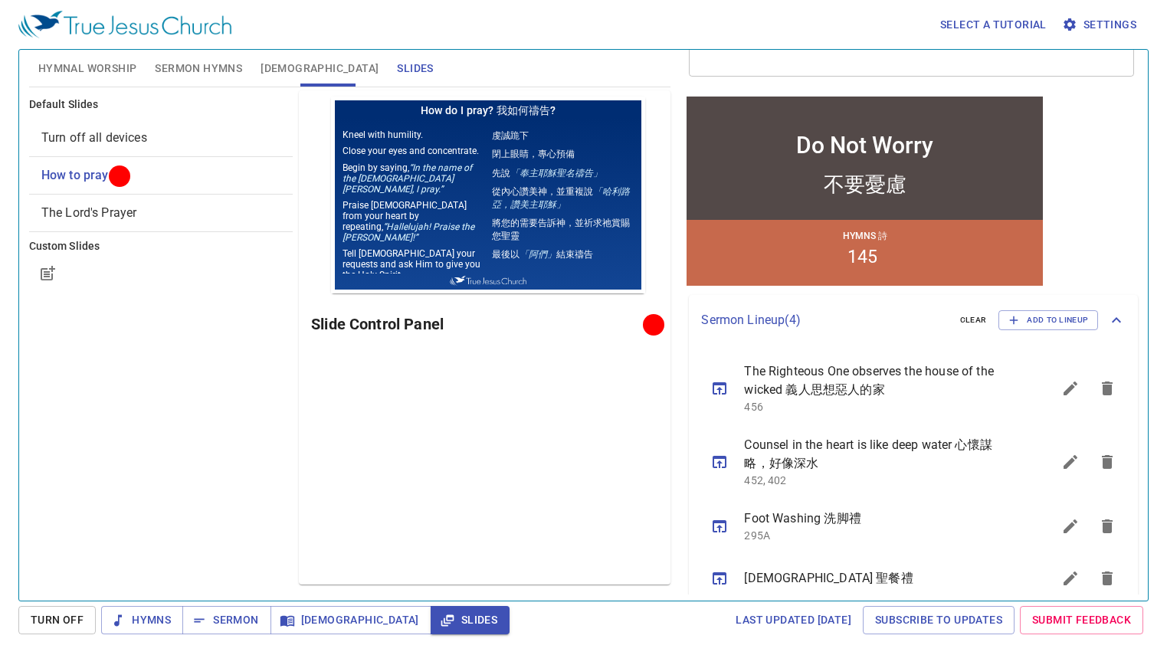
click at [722, 390] on icon "sermon lineup list" at bounding box center [719, 388] width 14 height 12
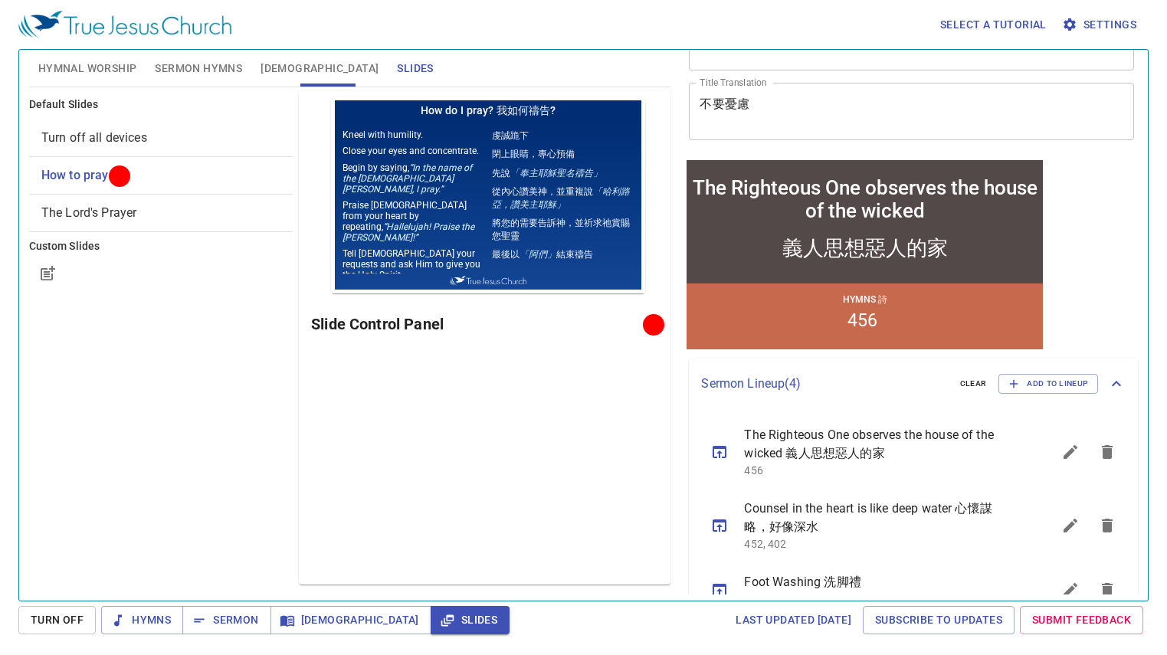
scroll to position [0, 0]
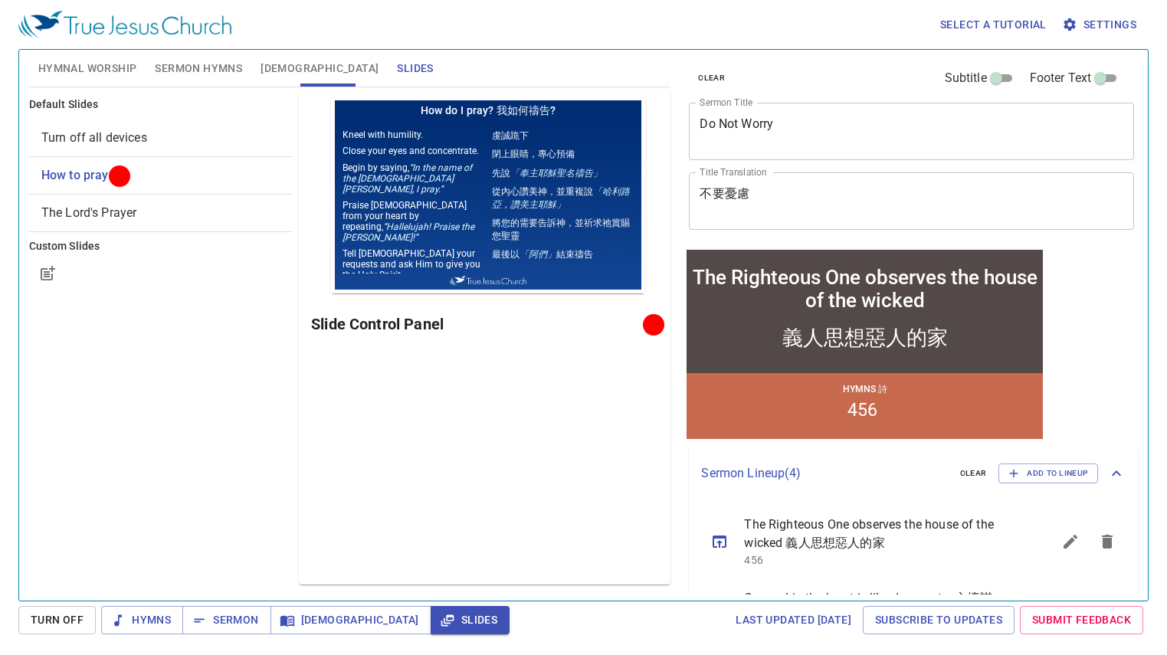
click at [0, 0] on textarea "The Righteous One observes the house of the wicked" at bounding box center [0, 0] width 0 height 0
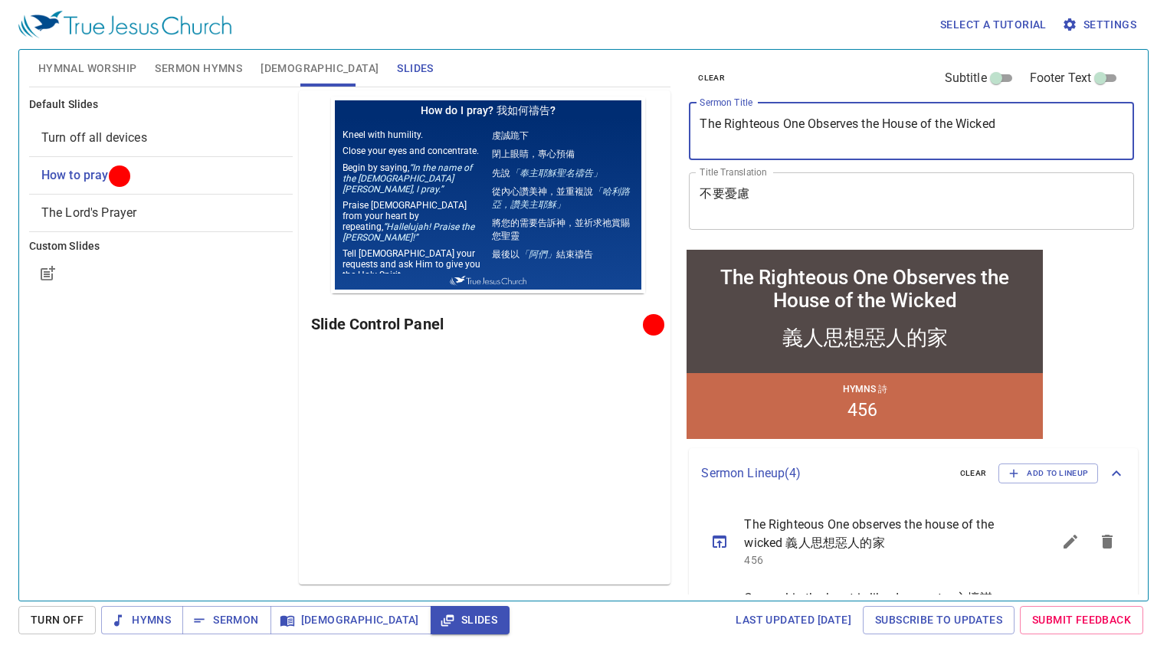
type textarea "The Righteous One Observes the House of the Wicked"
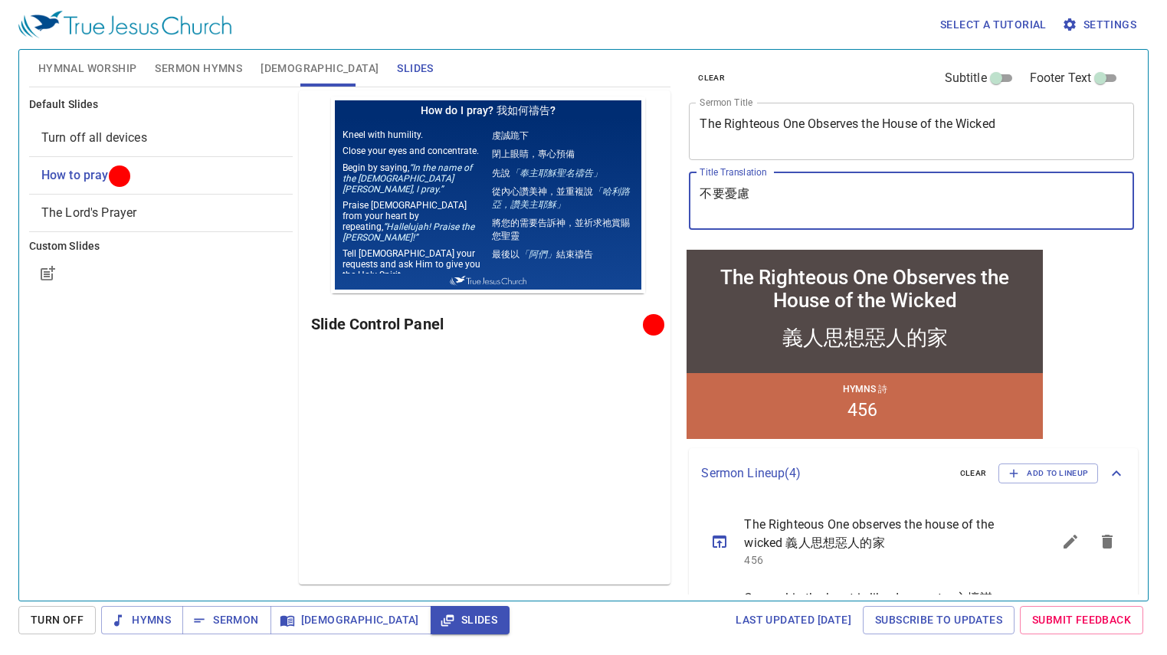
click at [852, 195] on textarea "義人思想惡人的家" at bounding box center [911, 200] width 424 height 29
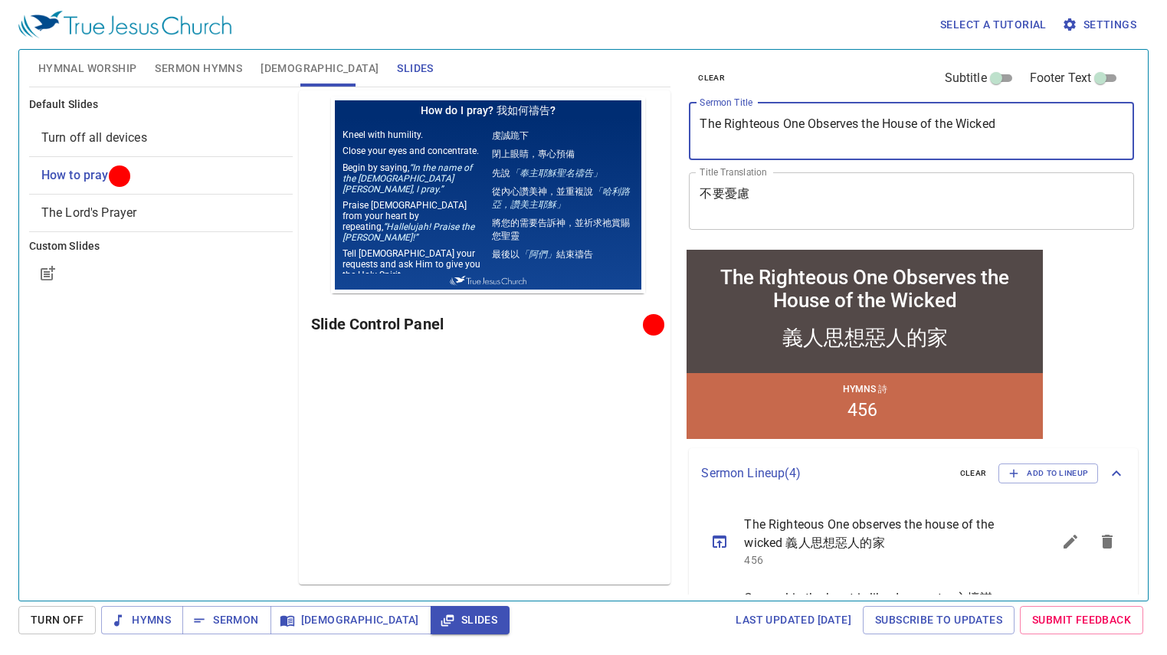
click at [0, 0] on textarea "The Righteous One Observes the House of the Wicked" at bounding box center [0, 0] width 0 height 0
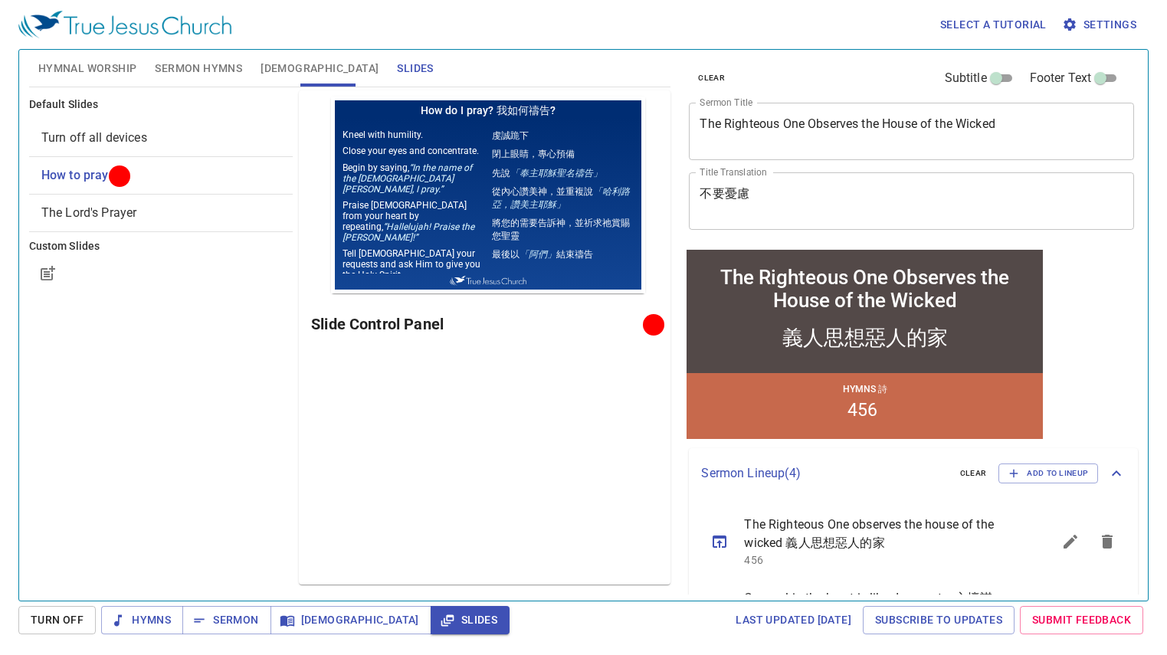
click at [879, 146] on div "The Righteous One Observes the House of the Wicked x Sermon Title" at bounding box center [911, 131] width 445 height 57
drag, startPoint x: 800, startPoint y: 184, endPoint x: 696, endPoint y: 202, distance: 105.8
click at [0, 0] on div "義人思想惡人的家 x Title Translation" at bounding box center [0, 0] width 0 height 0
drag, startPoint x: 690, startPoint y: 198, endPoint x: 812, endPoint y: 182, distance: 122.9
click at [0, 0] on div "義人思想惡人的家 x Title Translation" at bounding box center [0, 0] width 0 height 0
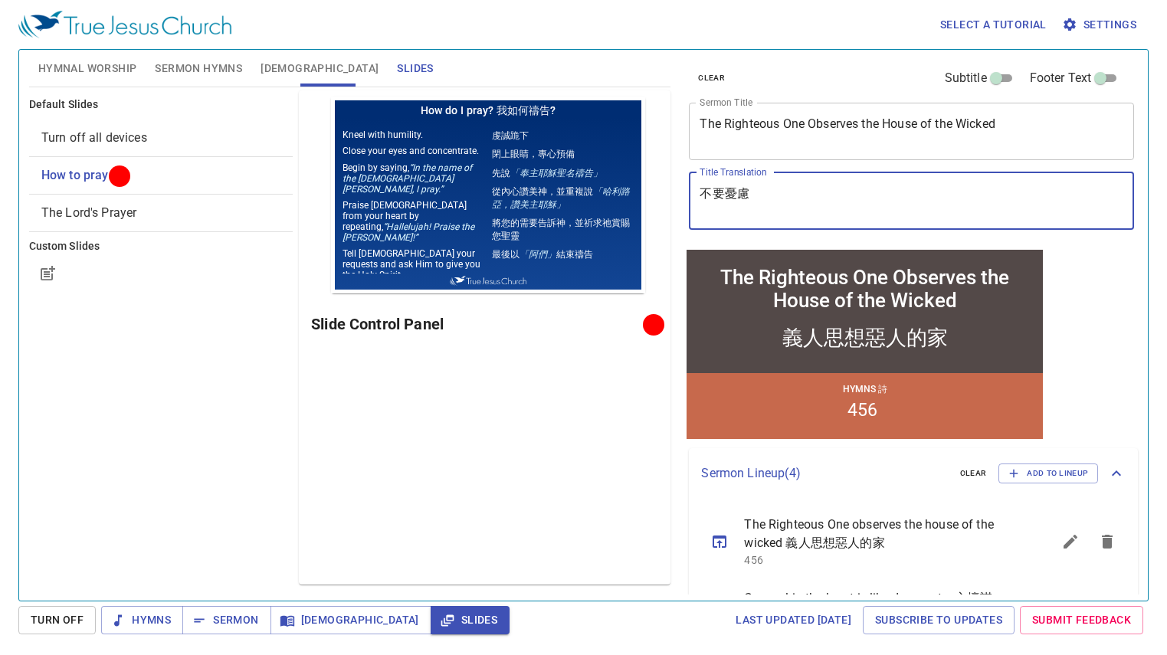
click at [819, 187] on textarea "義人思想惡人的家" at bounding box center [911, 200] width 424 height 29
type textarea "義人思想惡人的家"
click at [0, 0] on textarea "The Righteous One Observes the House of the Wicked" at bounding box center [0, 0] width 0 height 0
click at [841, 195] on textarea "義人思想惡人的家" at bounding box center [911, 200] width 424 height 29
click at [335, 470] on div "Preview Only Slide Control Panel" at bounding box center [485, 337] width 372 height 494
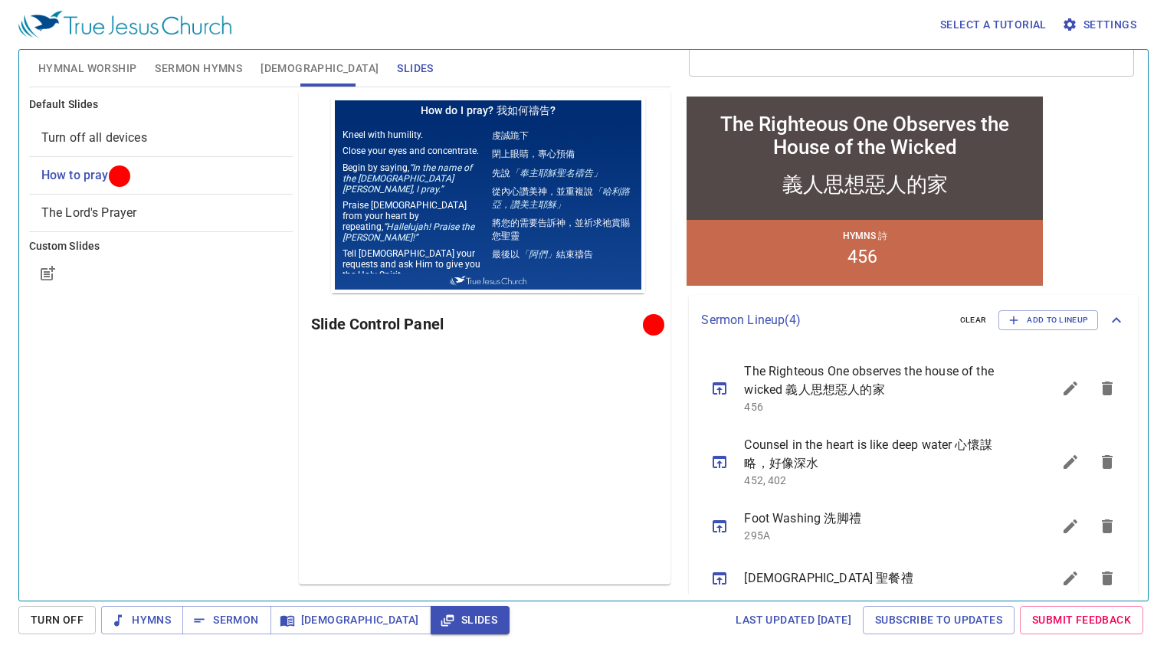
scroll to position [174, 0]
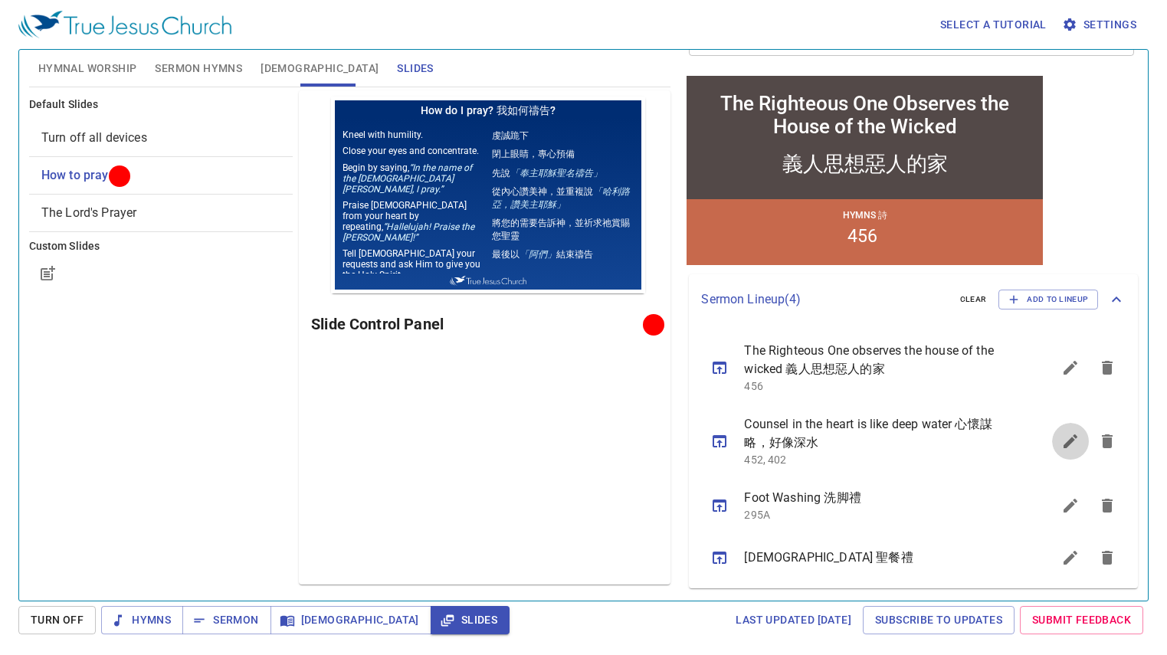
click at [0, 0] on icon "sermon lineup list" at bounding box center [0, 0] width 0 height 0
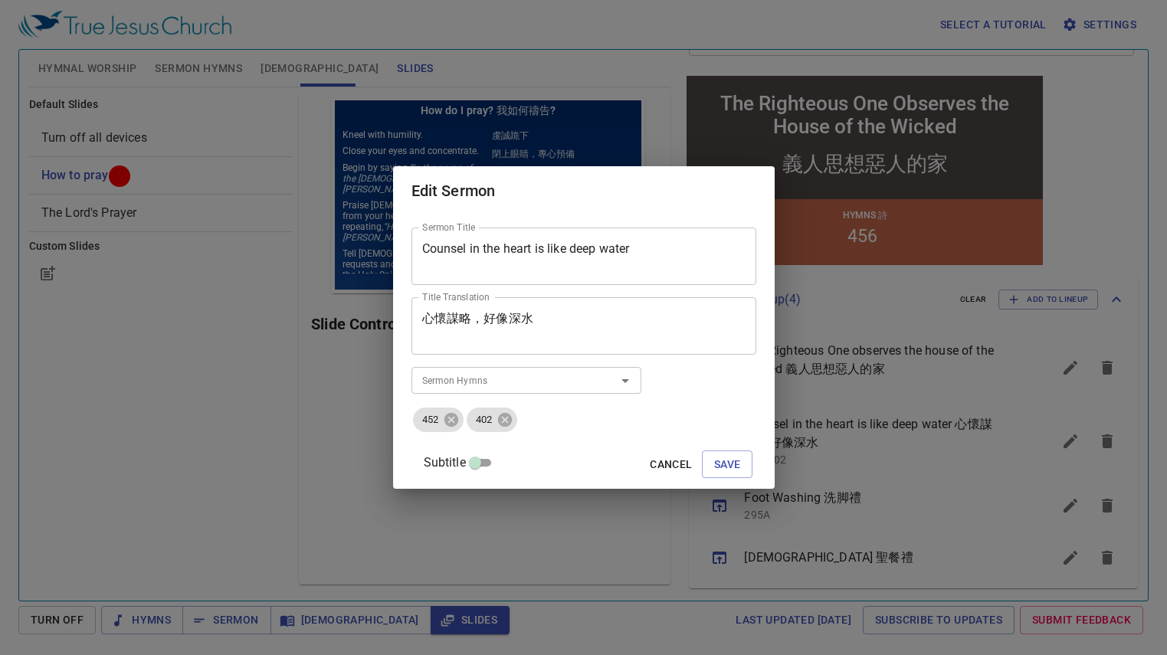
click at [0, 0] on textarea "Counsel in the heart is like deep water" at bounding box center [0, 0] width 0 height 0
paste textarea ""信仰的傳承 Succession Of faith hymn 3, 322 ""
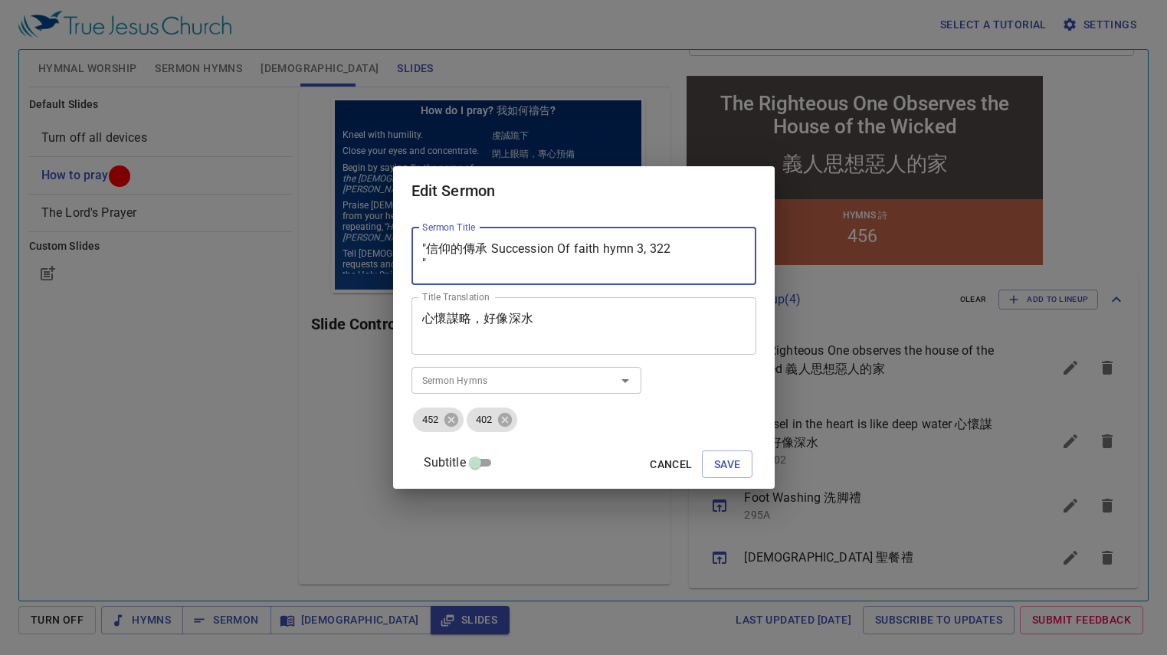
drag, startPoint x: 508, startPoint y: 245, endPoint x: 399, endPoint y: 248, distance: 108.8
click at [399, 248] on div "Edit Sermon Sermon Title "信仰的傳承 Succession Of faith hymn 3, 322 " Sermon Title …" at bounding box center [583, 327] width 1167 height 655
type textarea "Succession Of faith hymn 3, 322 ""
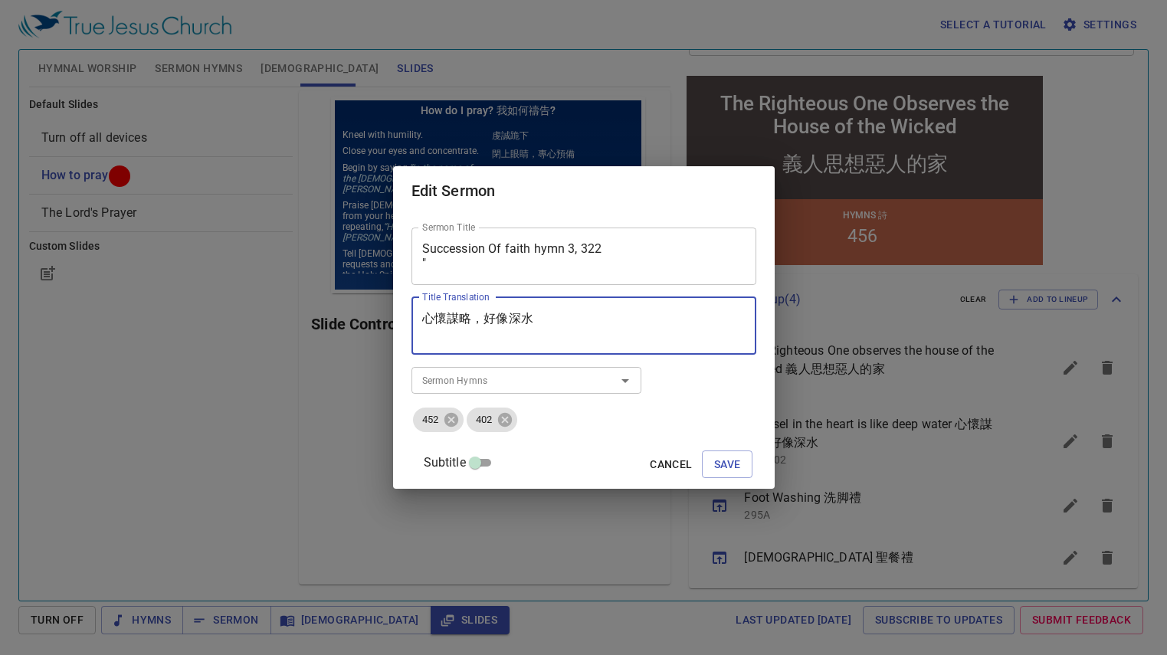
click at [0, 0] on textarea "心懷謀略，好像深水" at bounding box center [0, 0] width 0 height 0
paste textarea ""信仰的傳承"
click at [0, 0] on textarea ""信仰的傳承" at bounding box center [0, 0] width 0 height 0
type textarea "信仰的傳承"
click at [0, 0] on textarea "Succession Of faith hymn 3, 322 "" at bounding box center [0, 0] width 0 height 0
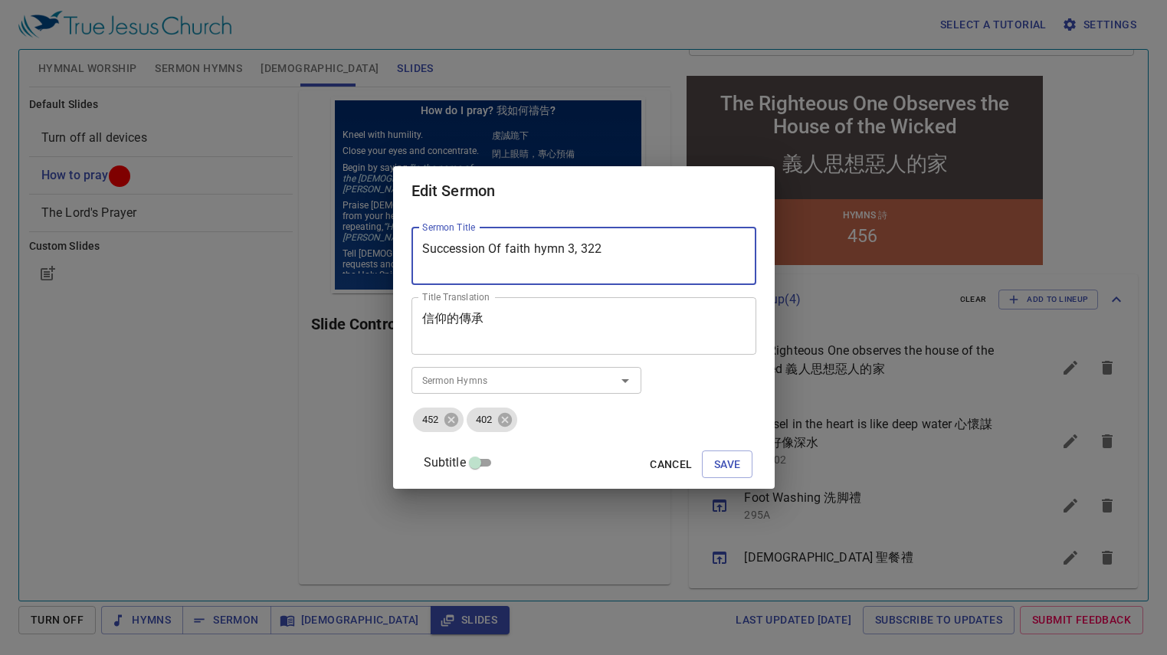
click at [0, 0] on textarea "Succession Of faith hymn 3, 322" at bounding box center [0, 0] width 0 height 0
drag, startPoint x: 539, startPoint y: 254, endPoint x: 518, endPoint y: 279, distance: 32.1
click at [0, 0] on textarea "Succession of Faith 3, 322" at bounding box center [0, 0] width 0 height 0
type textarea "Succession of Faith 3, 322"
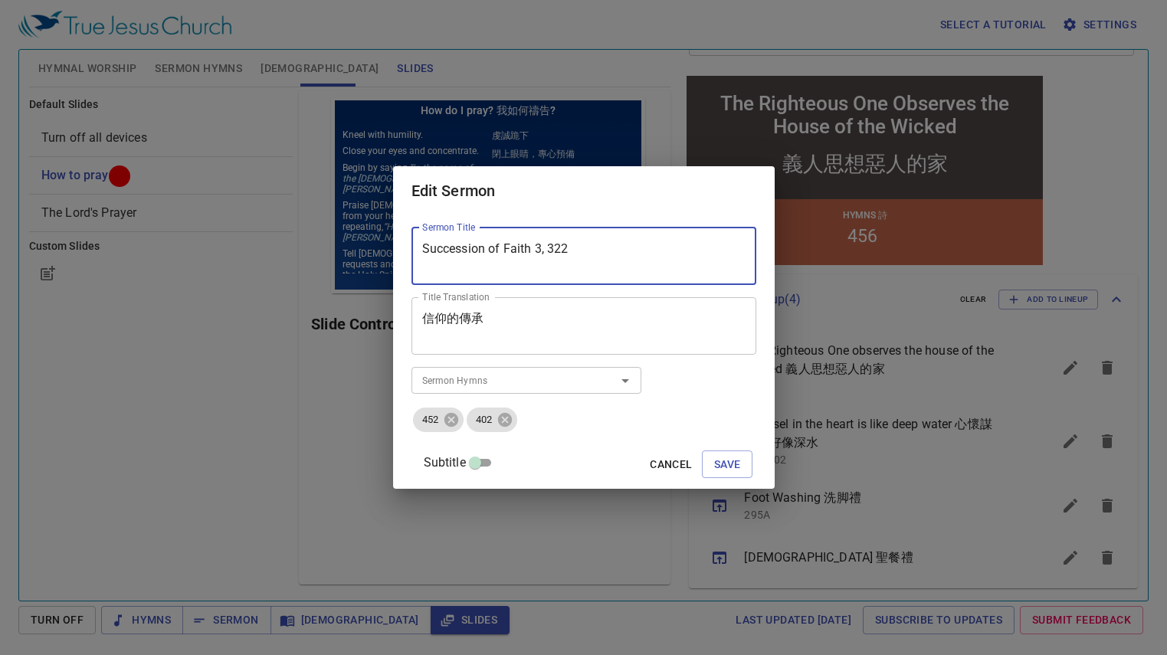
drag, startPoint x: 546, startPoint y: 244, endPoint x: 594, endPoint y: 257, distance: 50.0
click at [0, 0] on textarea "Succession of Faith 3, 322" at bounding box center [0, 0] width 0 height 0
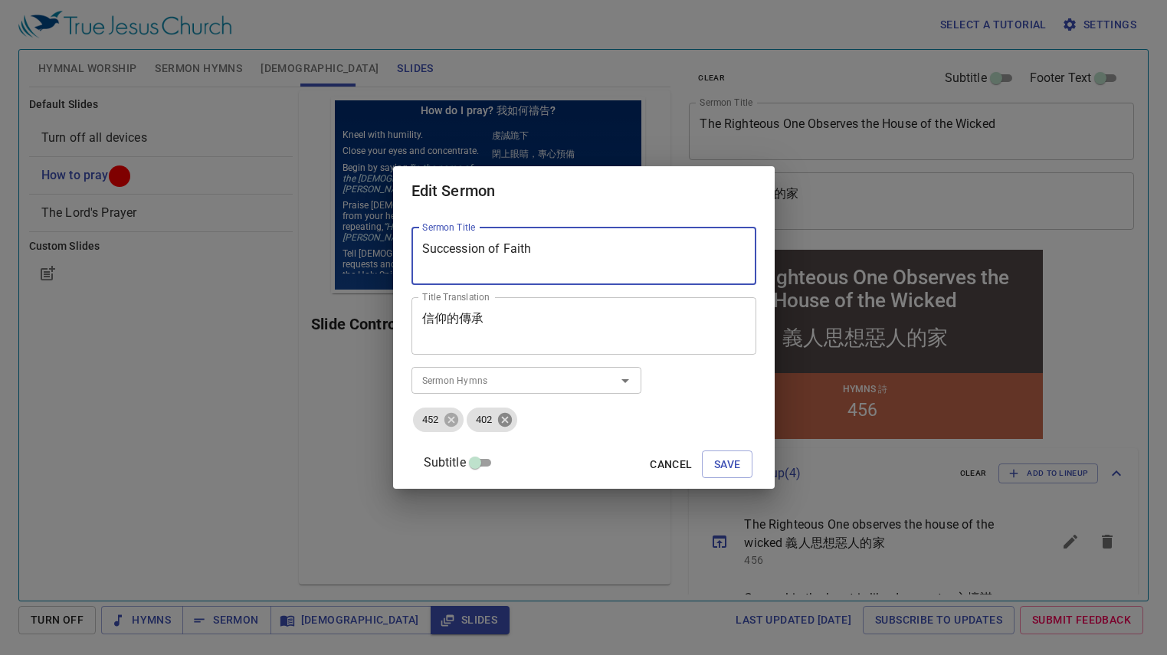
type textarea "Succession of Faith"
click at [0, 0] on icon at bounding box center [0, 0] width 0 height 0
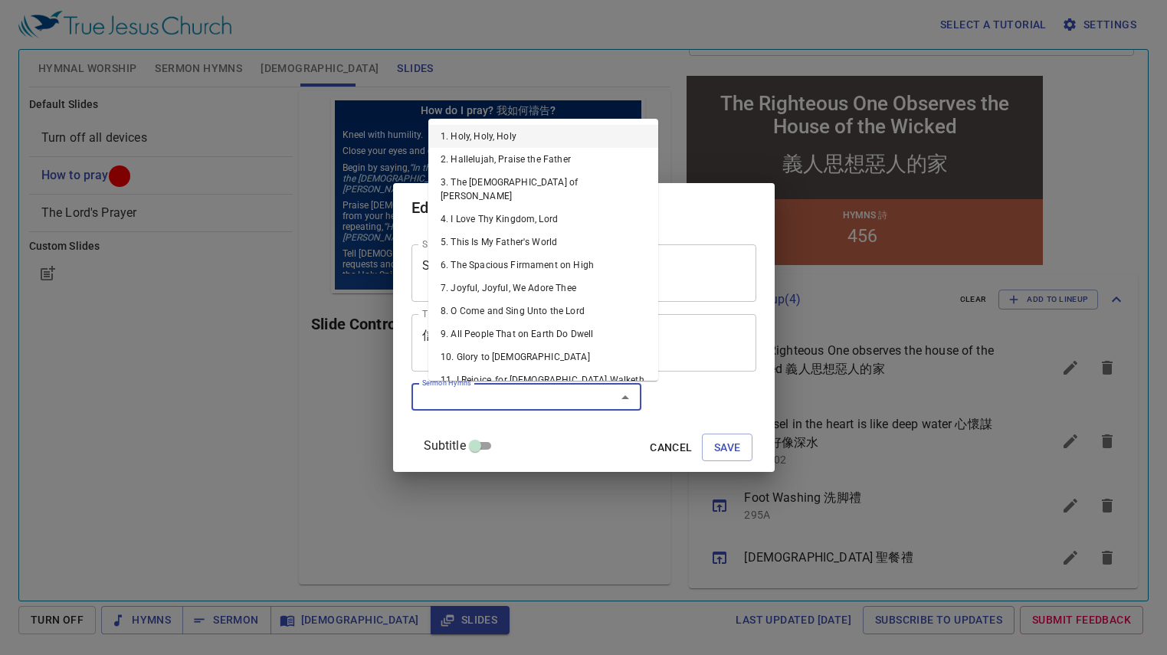
click at [0, 0] on input "Sermon Hymns" at bounding box center [0, 0] width 0 height 0
type input "3"
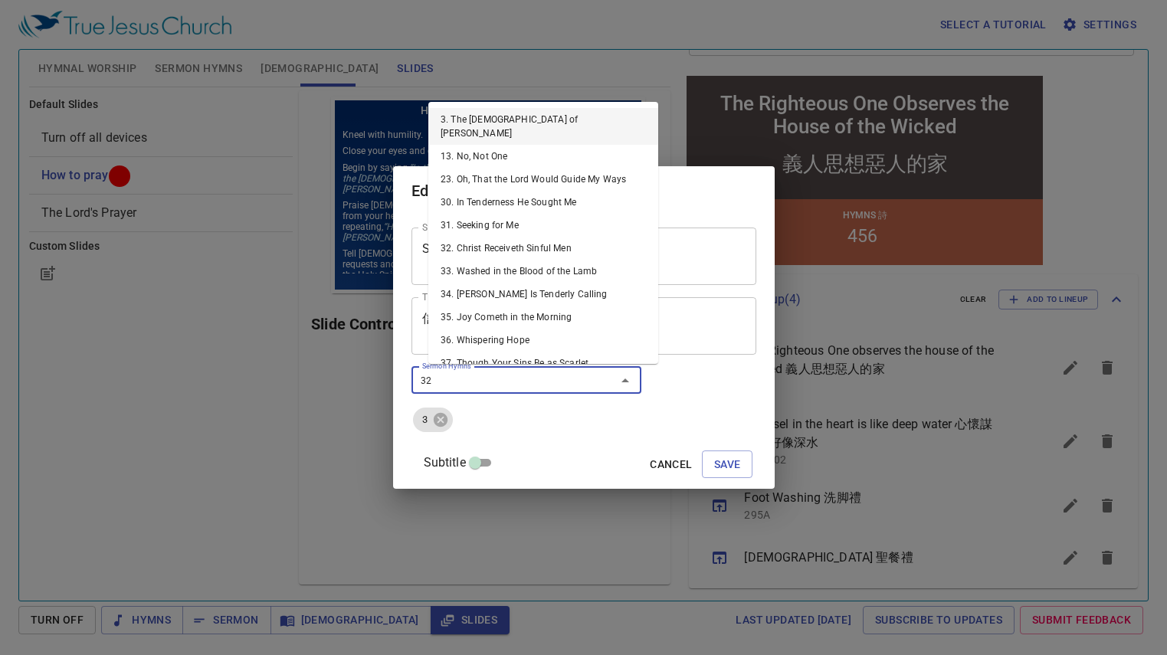
type input "322"
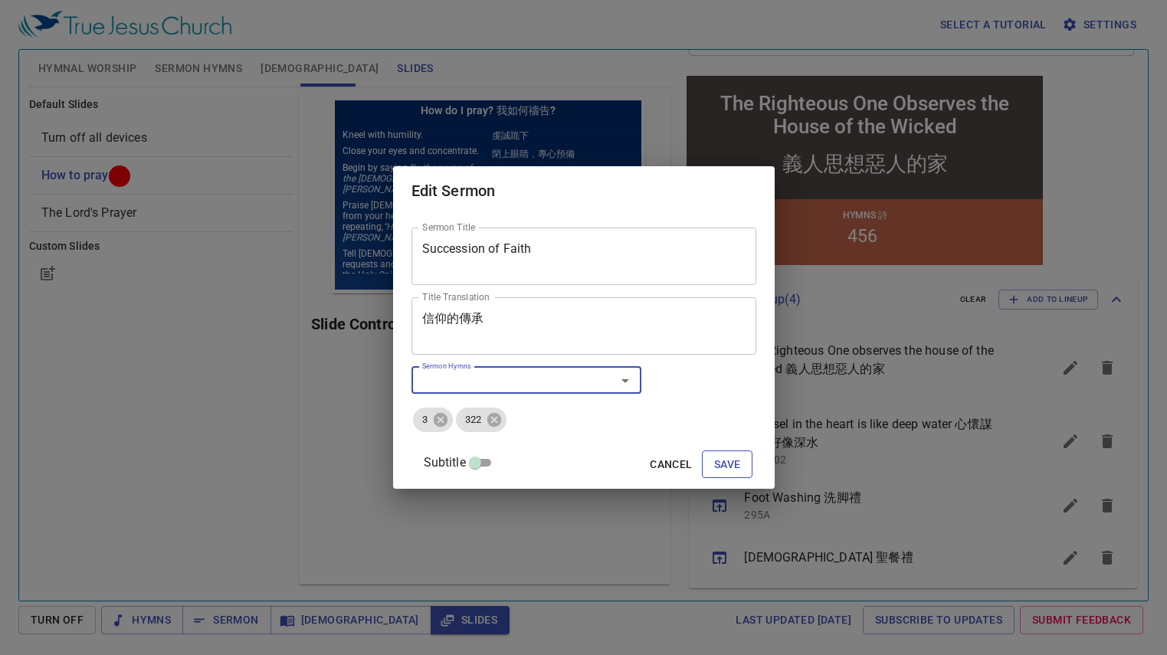
click at [714, 460] on span "Save" at bounding box center [727, 464] width 27 height 19
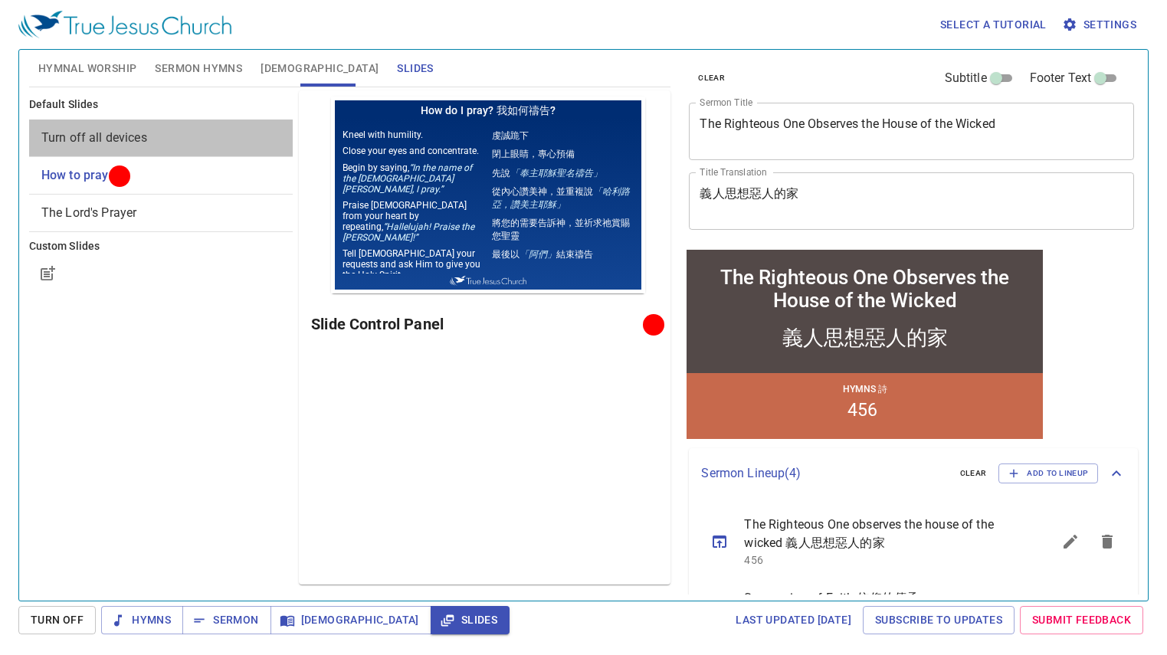
click at [106, 146] on span "Turn off all devices" at bounding box center [160, 138] width 239 height 18
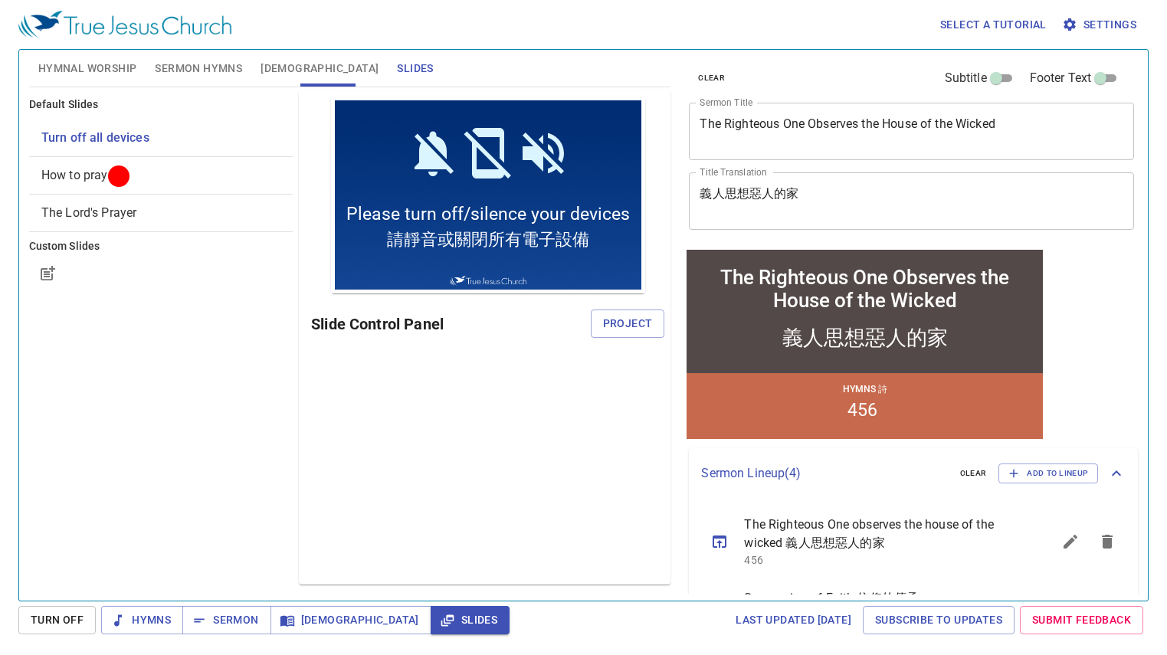
drag, startPoint x: 628, startPoint y: 333, endPoint x: 614, endPoint y: 336, distance: 14.9
click at [627, 333] on button "Project" at bounding box center [628, 324] width 74 height 28
click at [173, 77] on span "Sermon Hymns" at bounding box center [198, 68] width 87 height 19
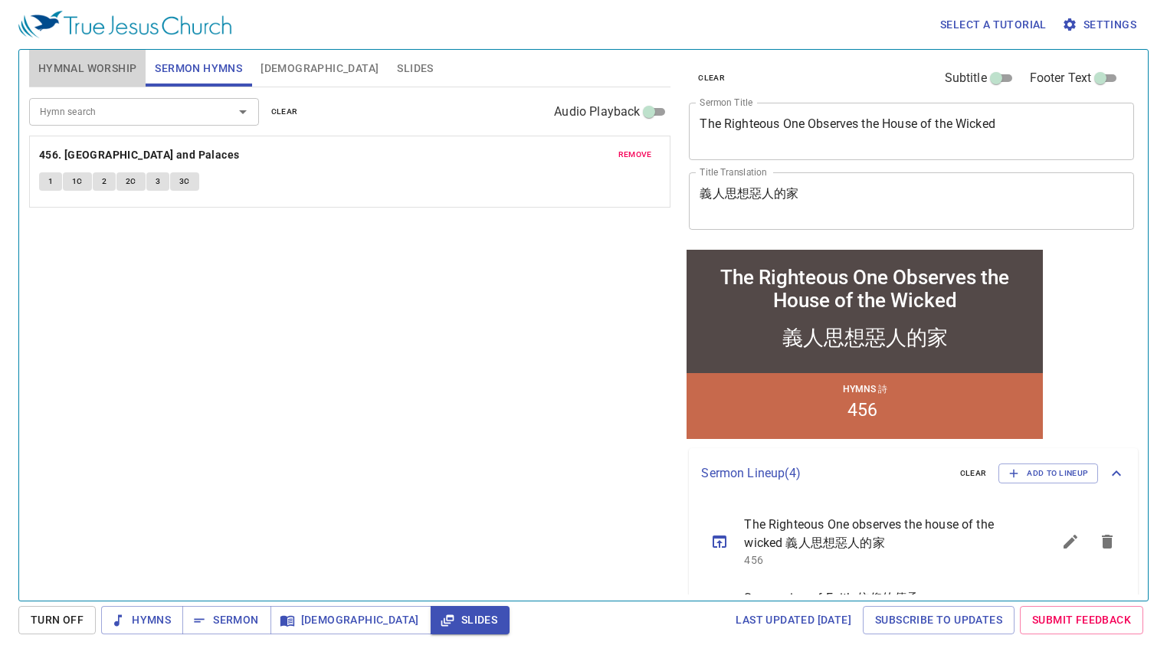
click at [115, 68] on span "Hymnal Worship" at bounding box center [87, 68] width 99 height 19
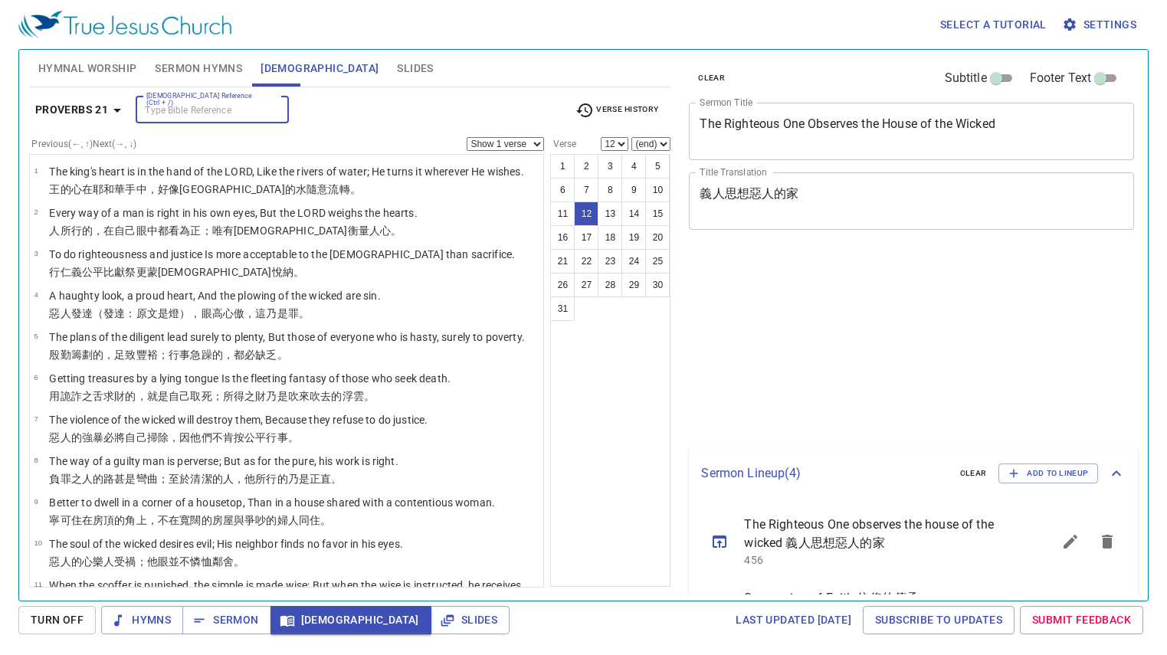
select select "12"
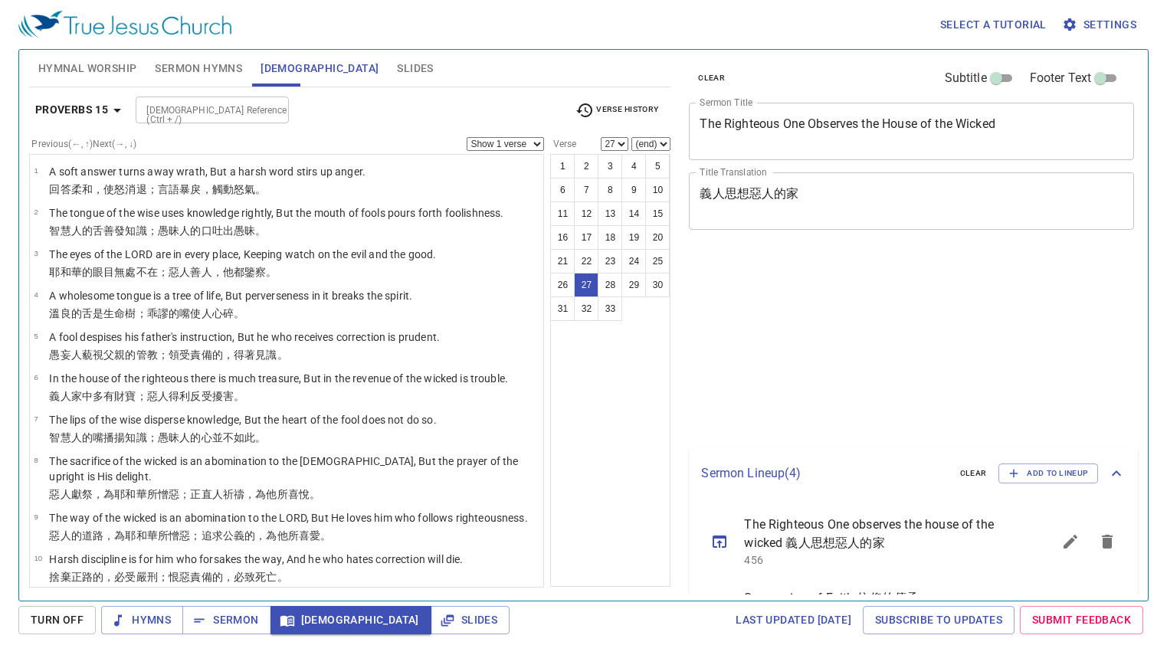
select select "27"
